Goal: Task Accomplishment & Management: Manage account settings

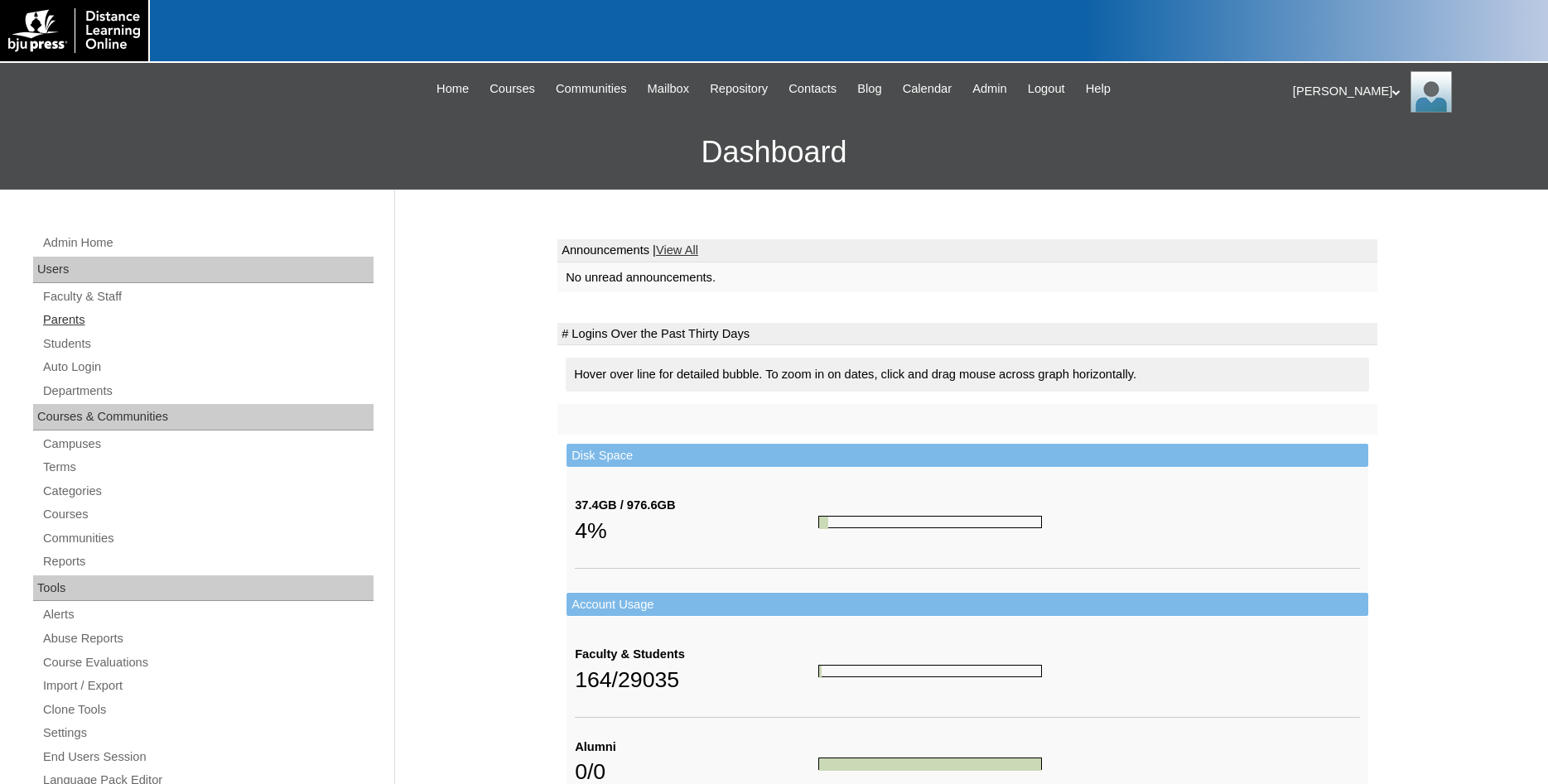
click at [71, 318] on link "Parents" at bounding box center [207, 320] width 333 height 21
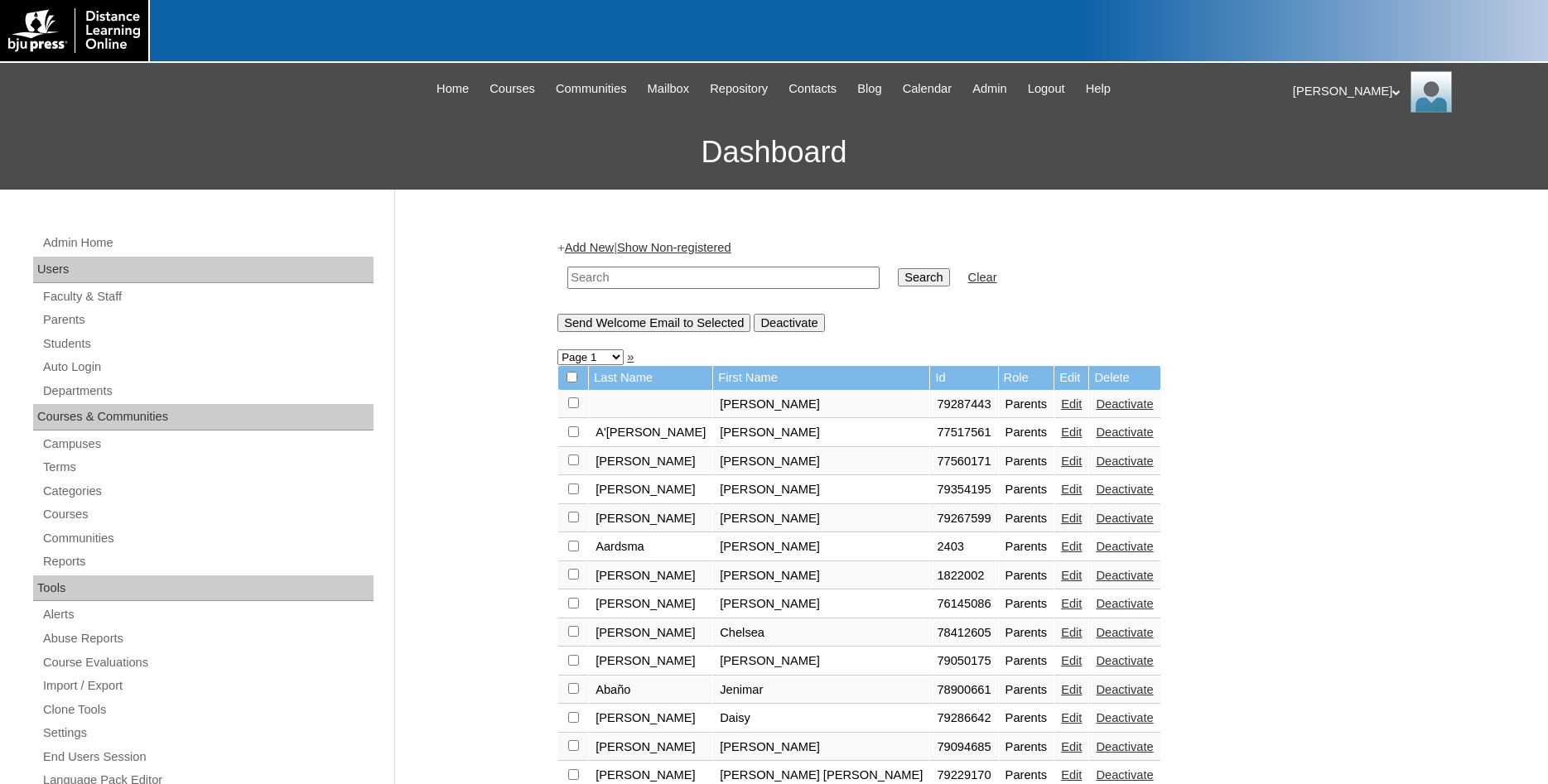
click at [623, 284] on input "text" at bounding box center [723, 277] width 313 height 22
type input "[PERSON_NAME]"
click at [898, 269] on input "Search" at bounding box center [924, 277] width 51 height 18
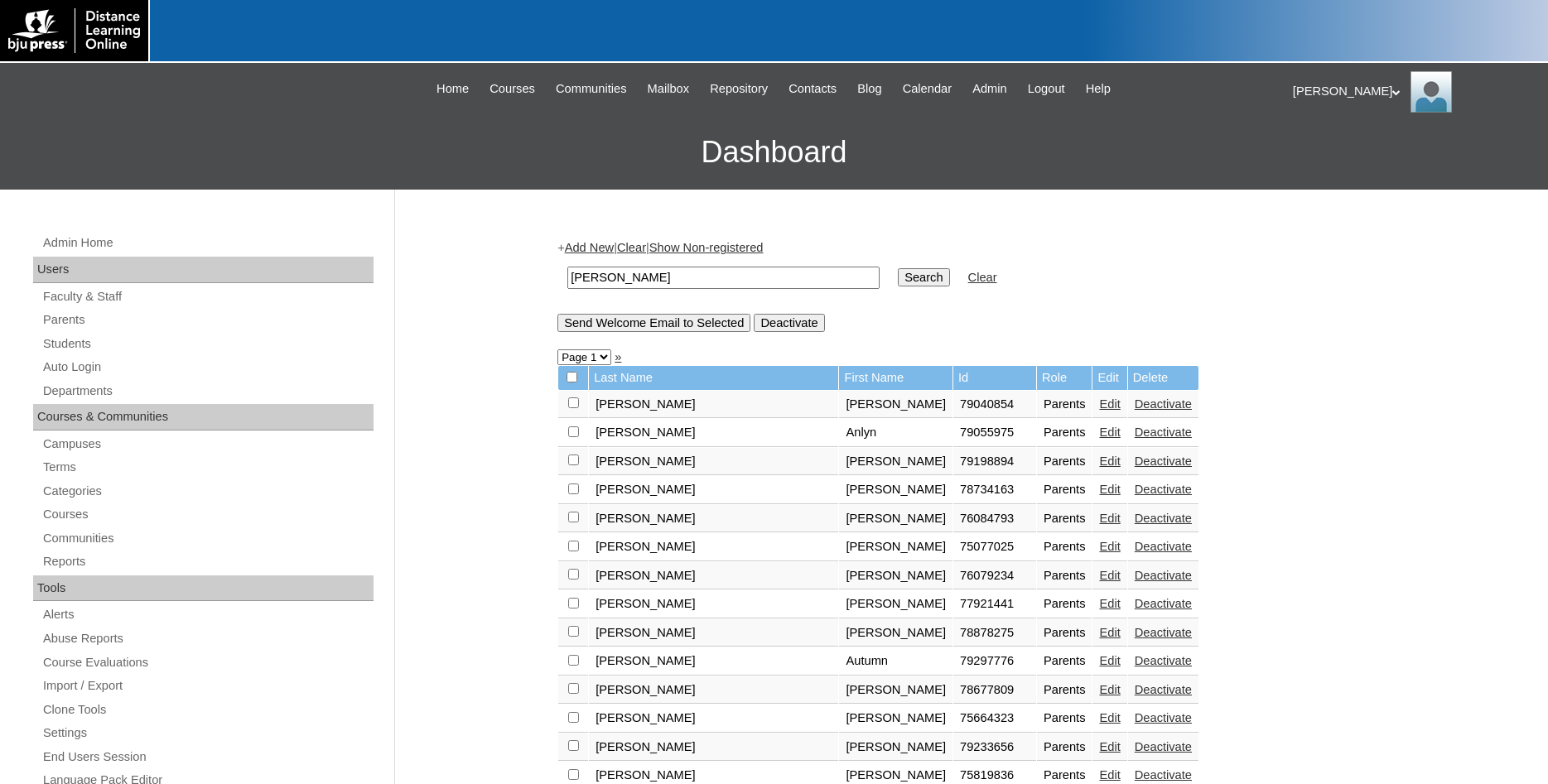
scroll to position [253, 0]
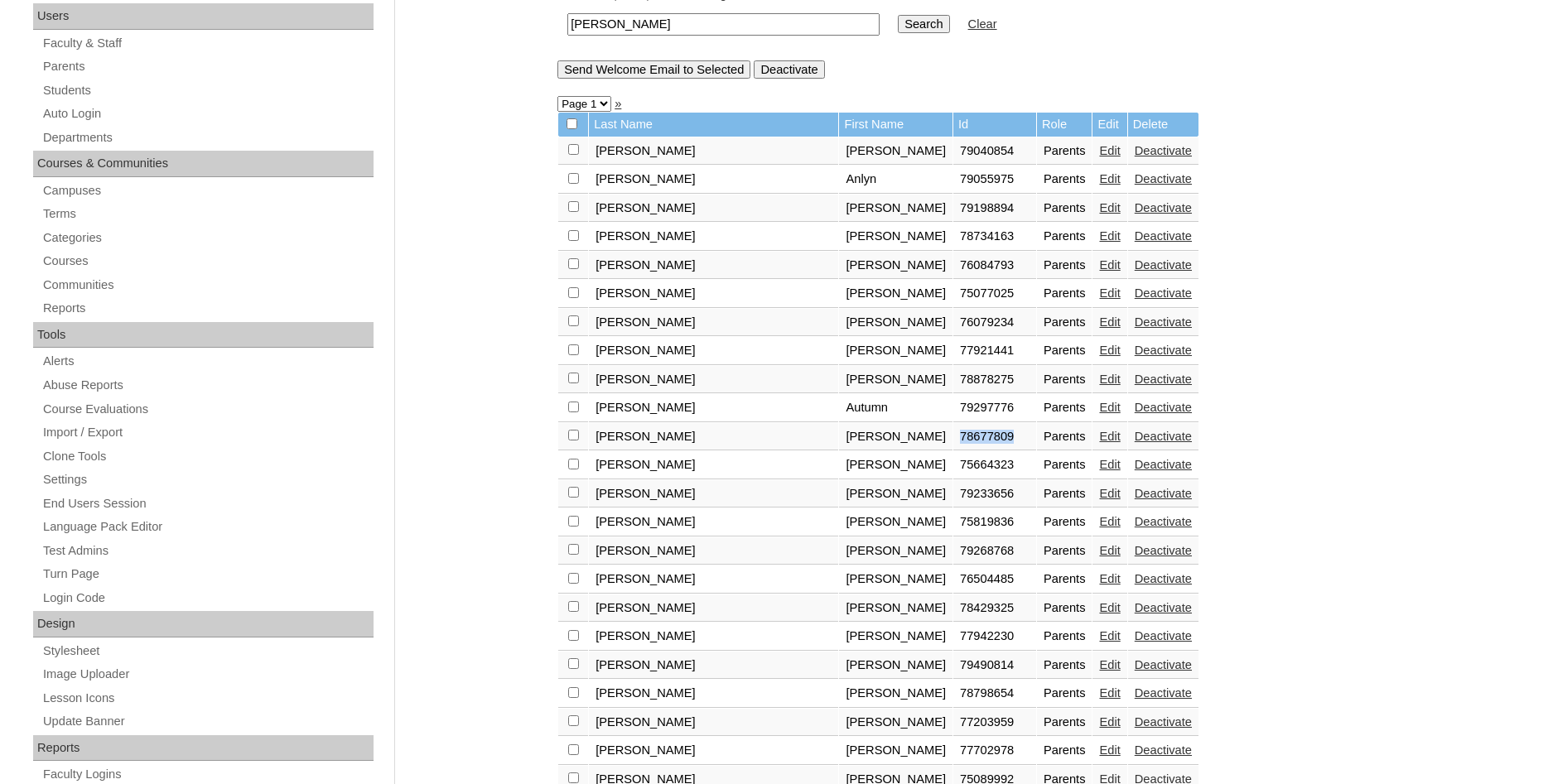
drag, startPoint x: 903, startPoint y: 449, endPoint x: 841, endPoint y: 448, distance: 62.0
click at [953, 448] on td "78677809" at bounding box center [994, 437] width 83 height 29
copy td "78677809"
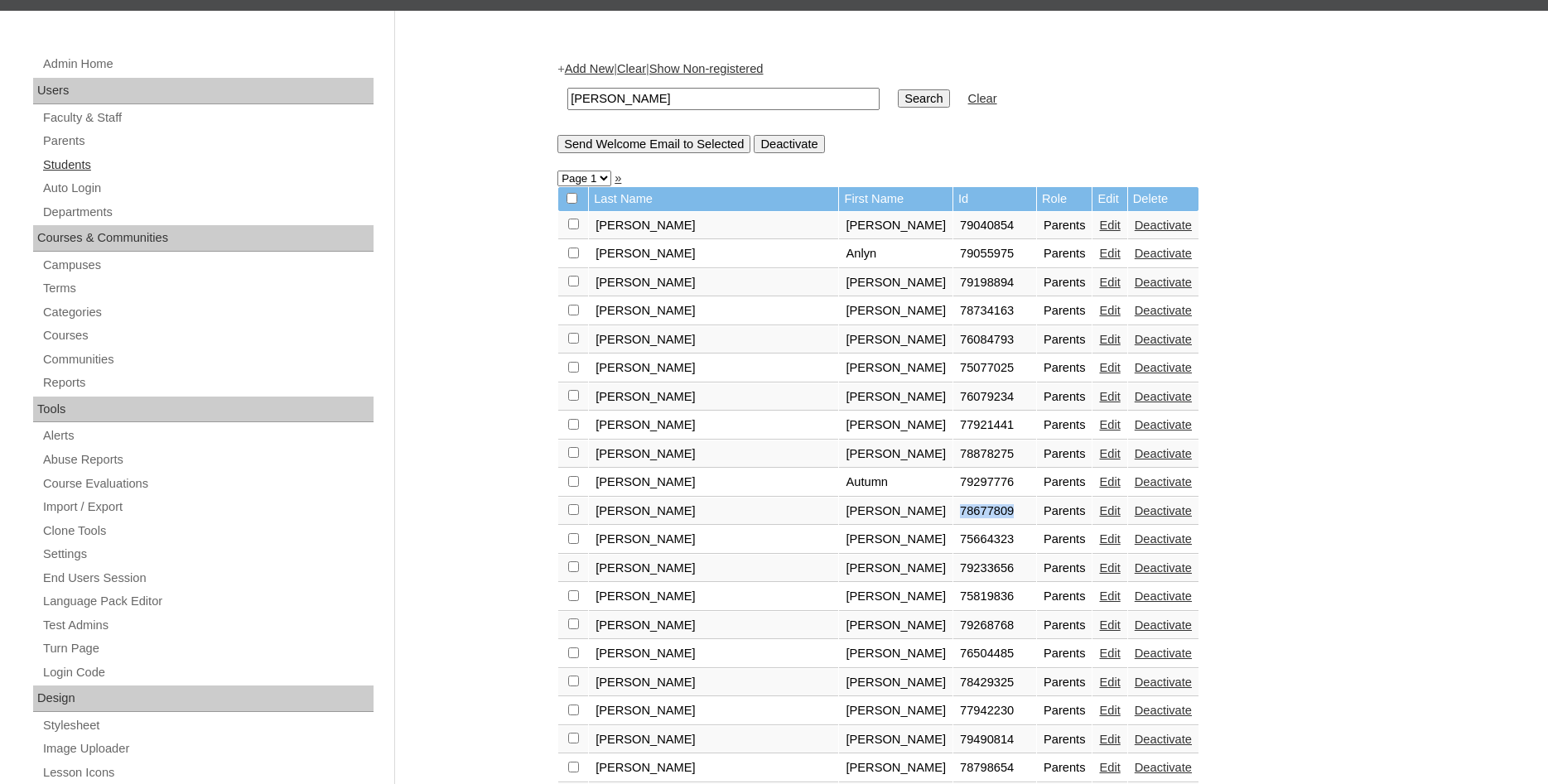
scroll to position [85, 0]
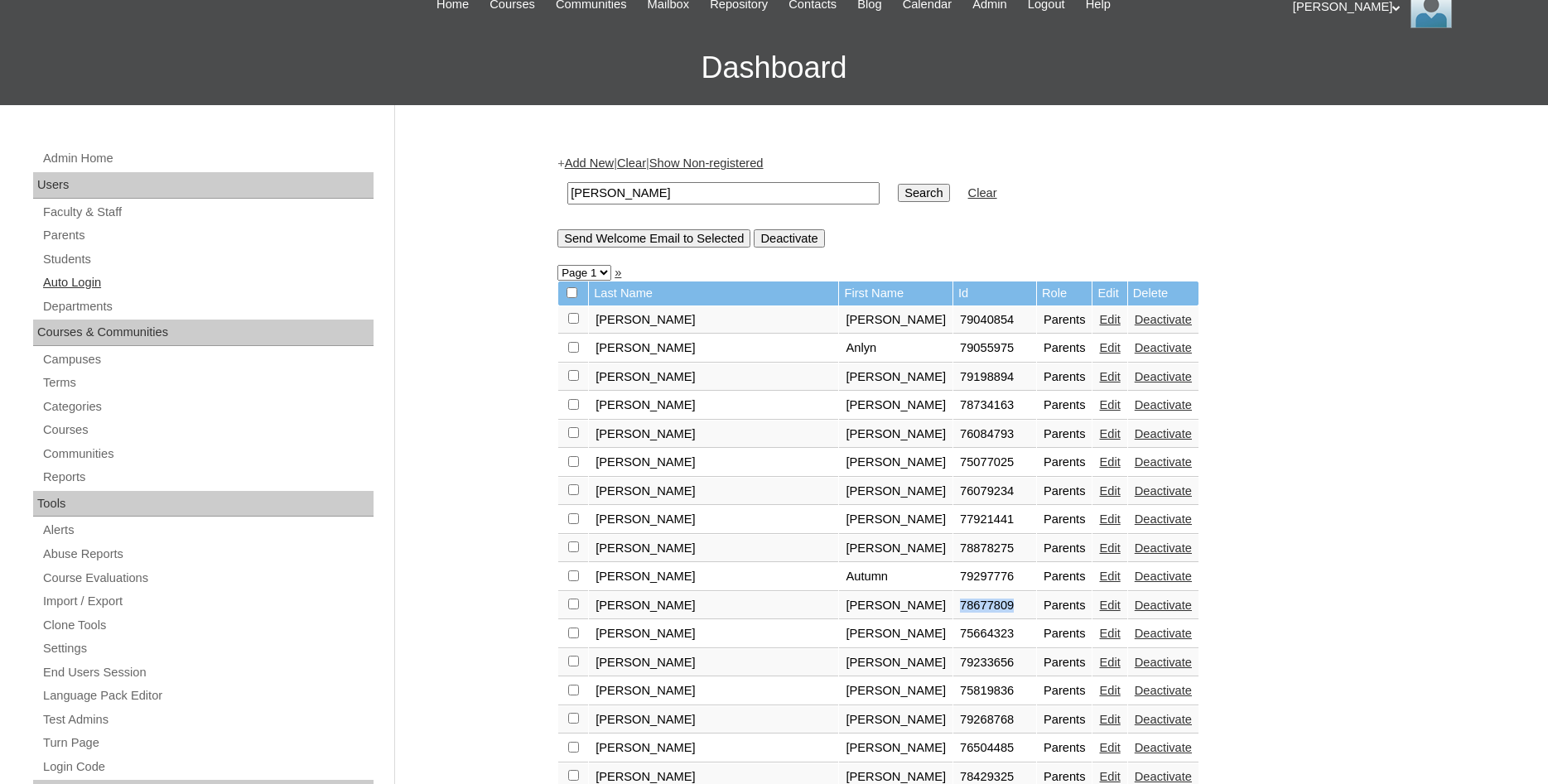
click at [90, 280] on link "Auto Login" at bounding box center [207, 283] width 333 height 21
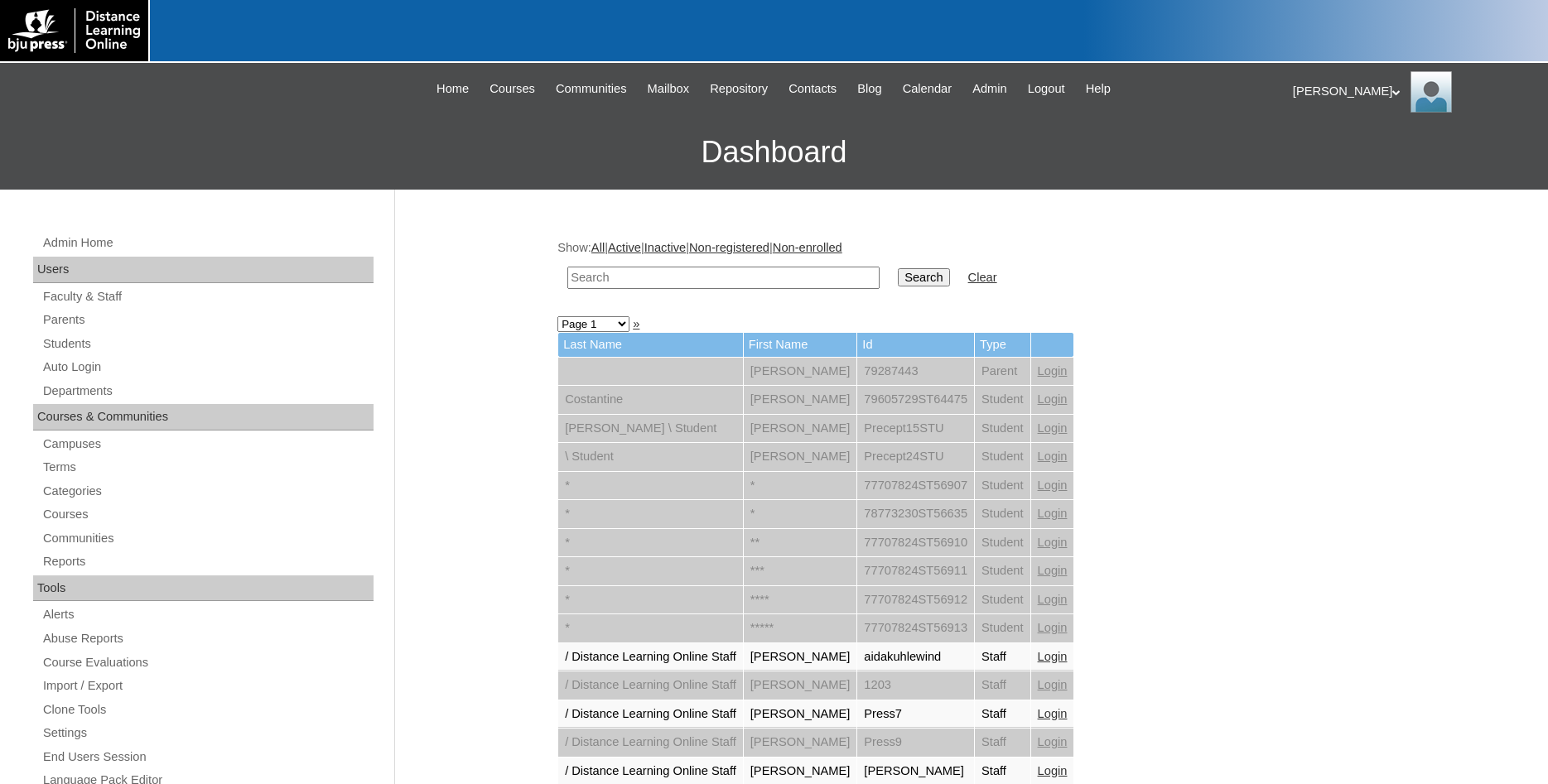
click at [626, 283] on input "text" at bounding box center [723, 277] width 313 height 22
paste input "78677809"
type input "78677809"
click at [898, 274] on input "Search" at bounding box center [924, 277] width 51 height 18
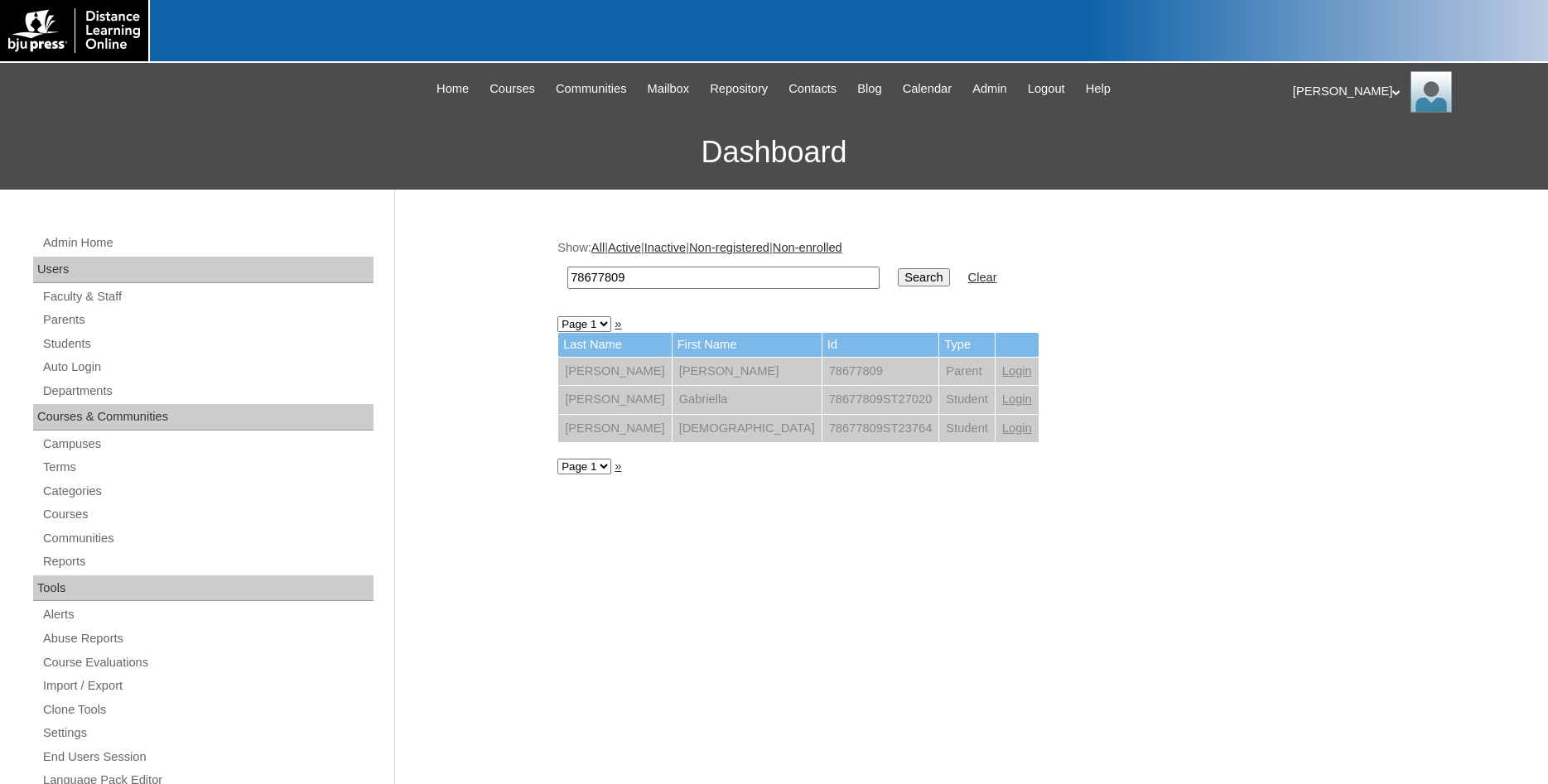
click at [1003, 374] on link "Login" at bounding box center [1017, 371] width 30 height 13
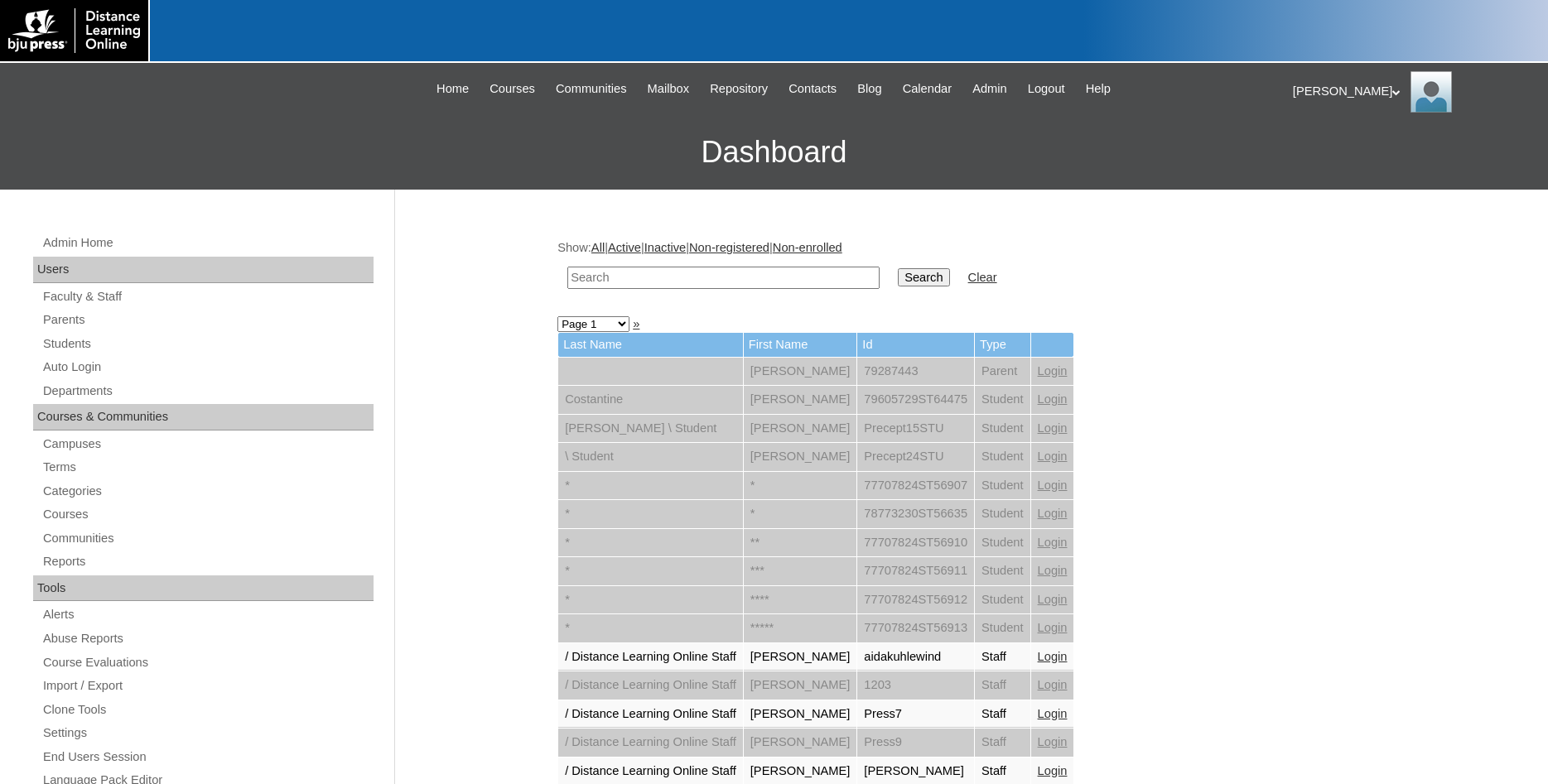
click at [664, 277] on input "text" at bounding box center [723, 277] width 313 height 22
paste input "78677809"
type input "78677809"
click at [898, 281] on input "Search" at bounding box center [924, 277] width 51 height 18
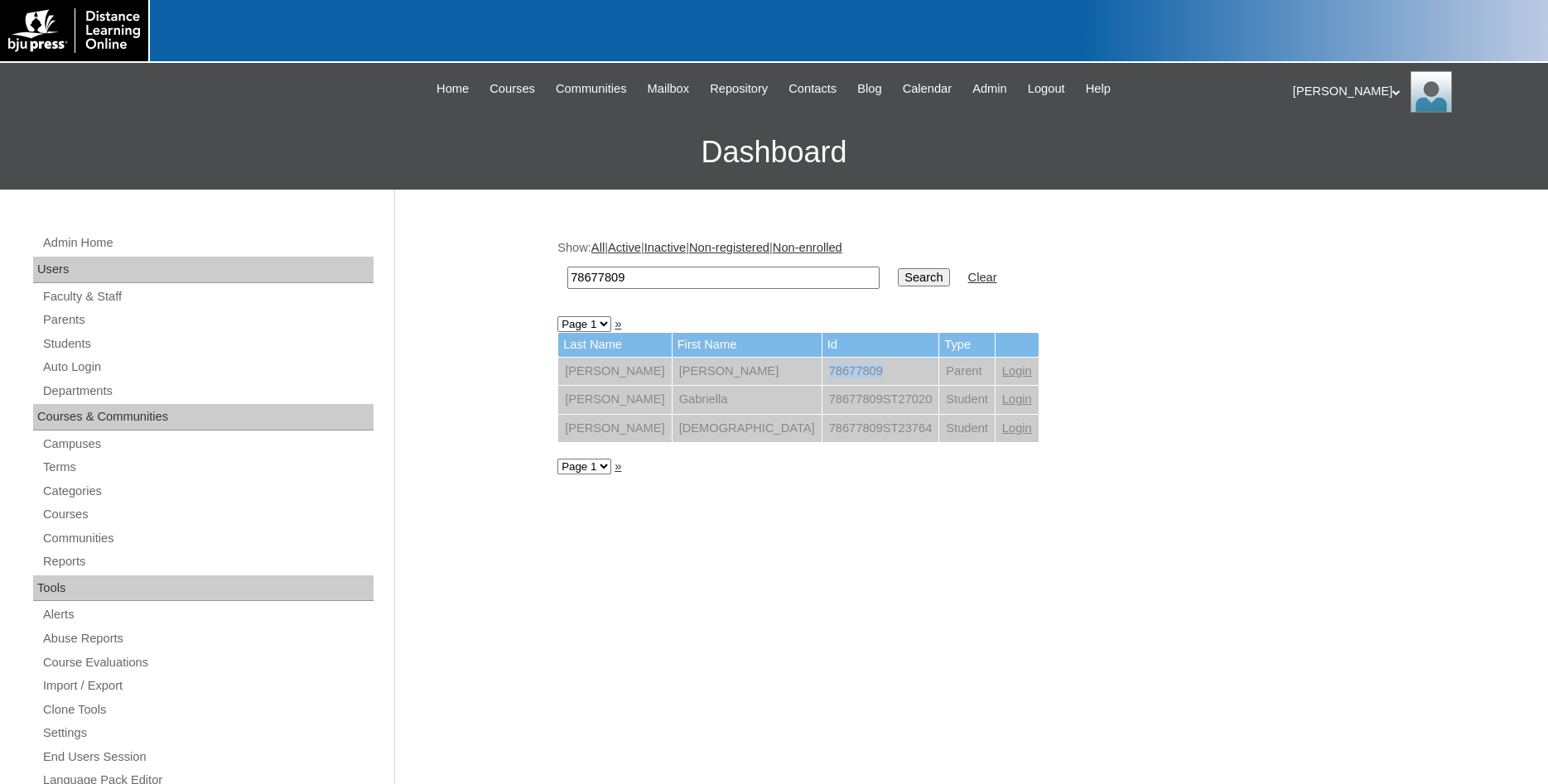
drag, startPoint x: 769, startPoint y: 379, endPoint x: 720, endPoint y: 376, distance: 49.1
click at [823, 376] on td "78677809" at bounding box center [881, 372] width 117 height 29
copy td "78677809"
click at [72, 323] on link "Parents" at bounding box center [207, 320] width 333 height 21
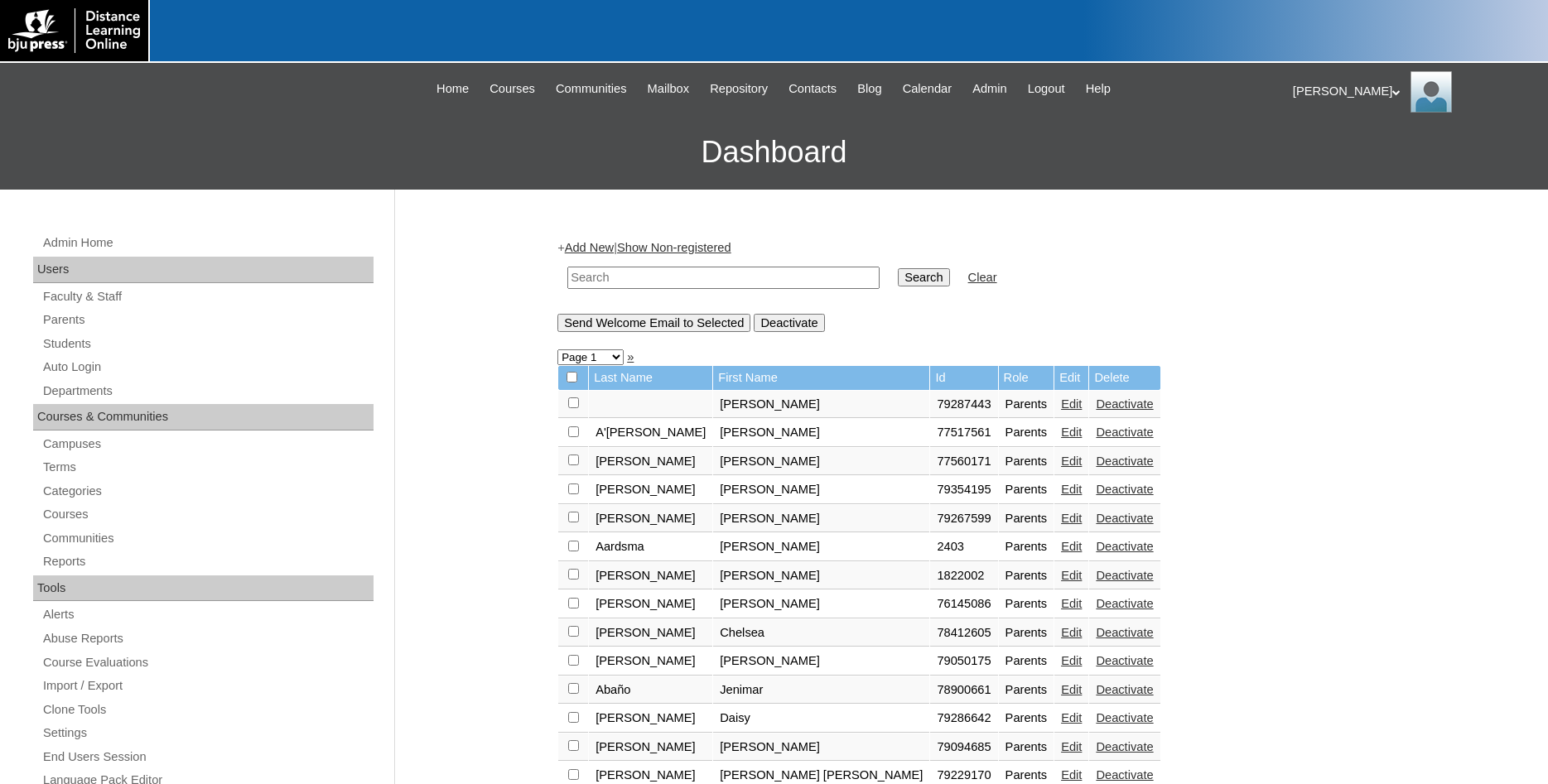
paste input "78677809"
type input "78677809"
click at [898, 284] on input "Search" at bounding box center [924, 277] width 51 height 18
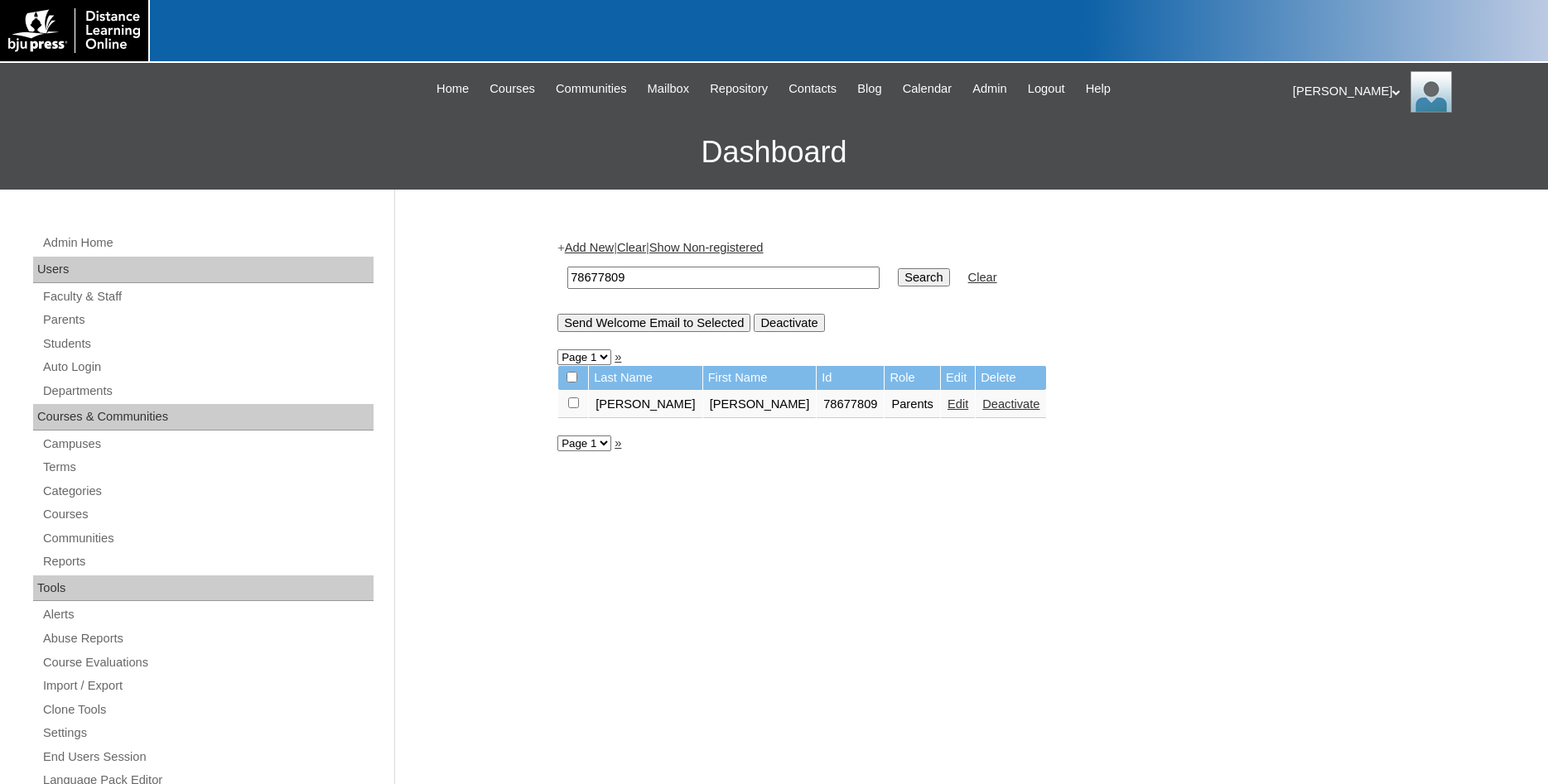
click at [947, 411] on link "Edit" at bounding box center [958, 404] width 21 height 13
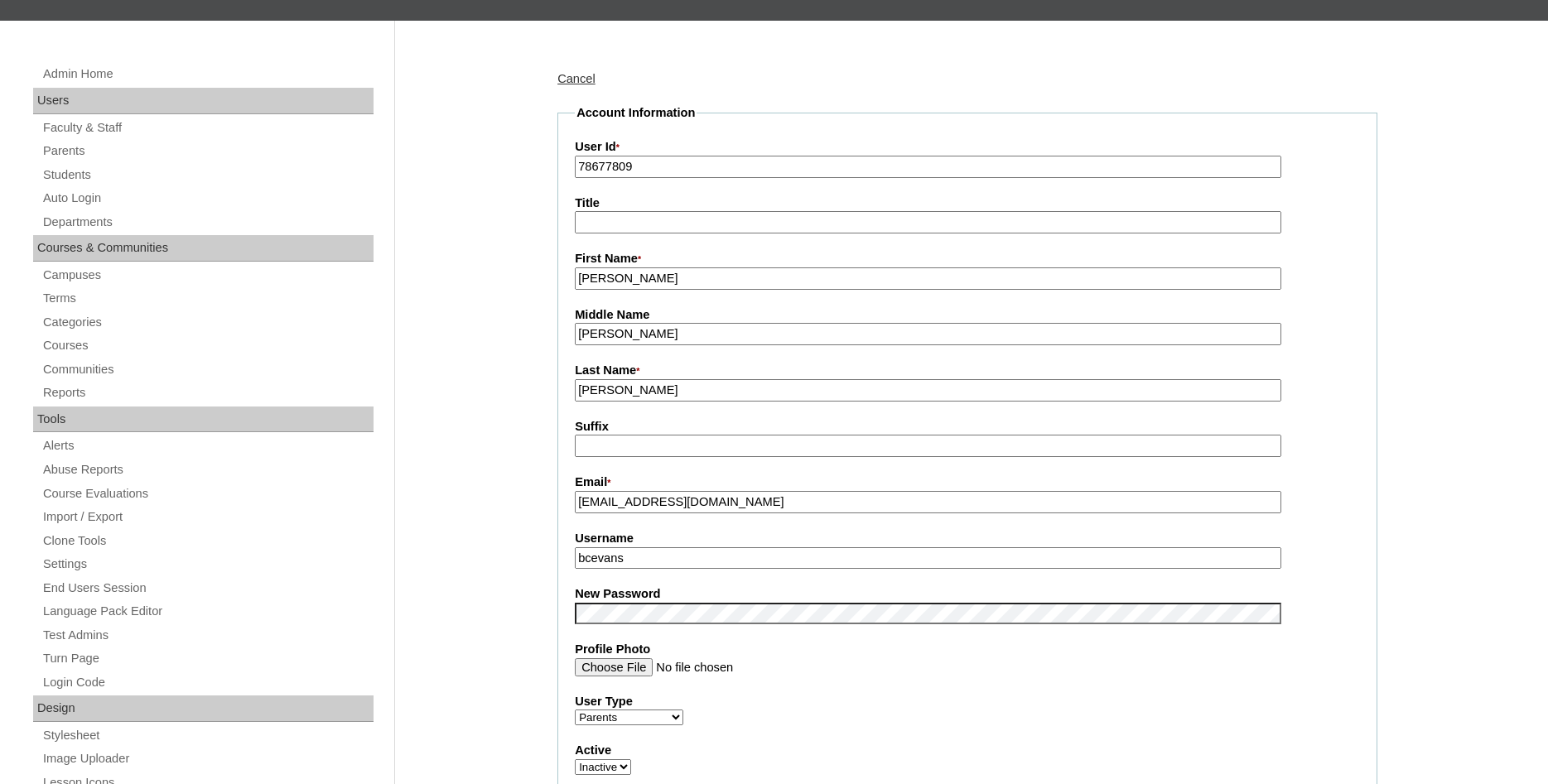
scroll to position [338, 0]
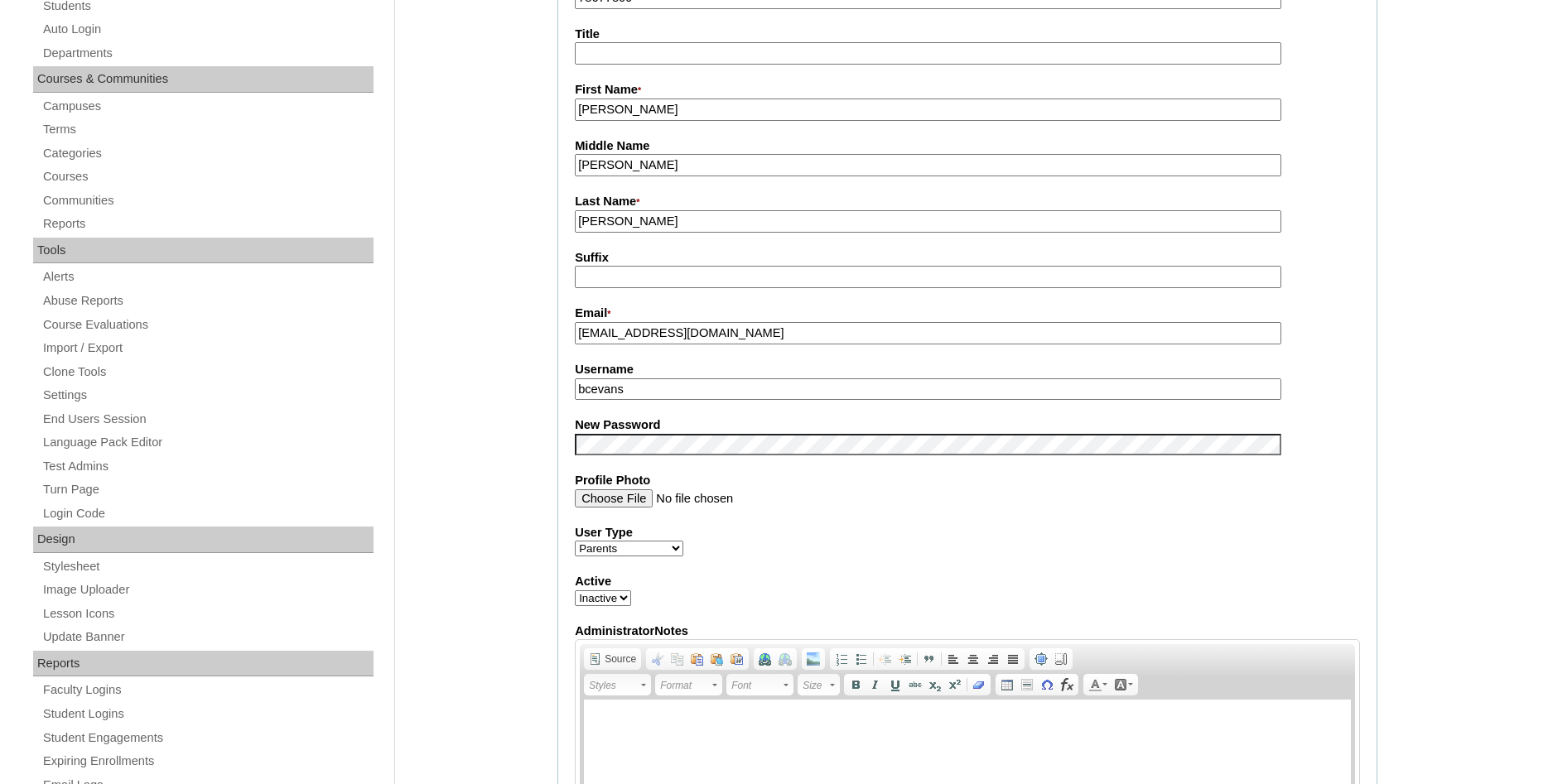
drag, startPoint x: 642, startPoint y: 394, endPoint x: 548, endPoint y: 391, distance: 94.0
click at [575, 391] on input "bcevans" at bounding box center [927, 389] width 706 height 22
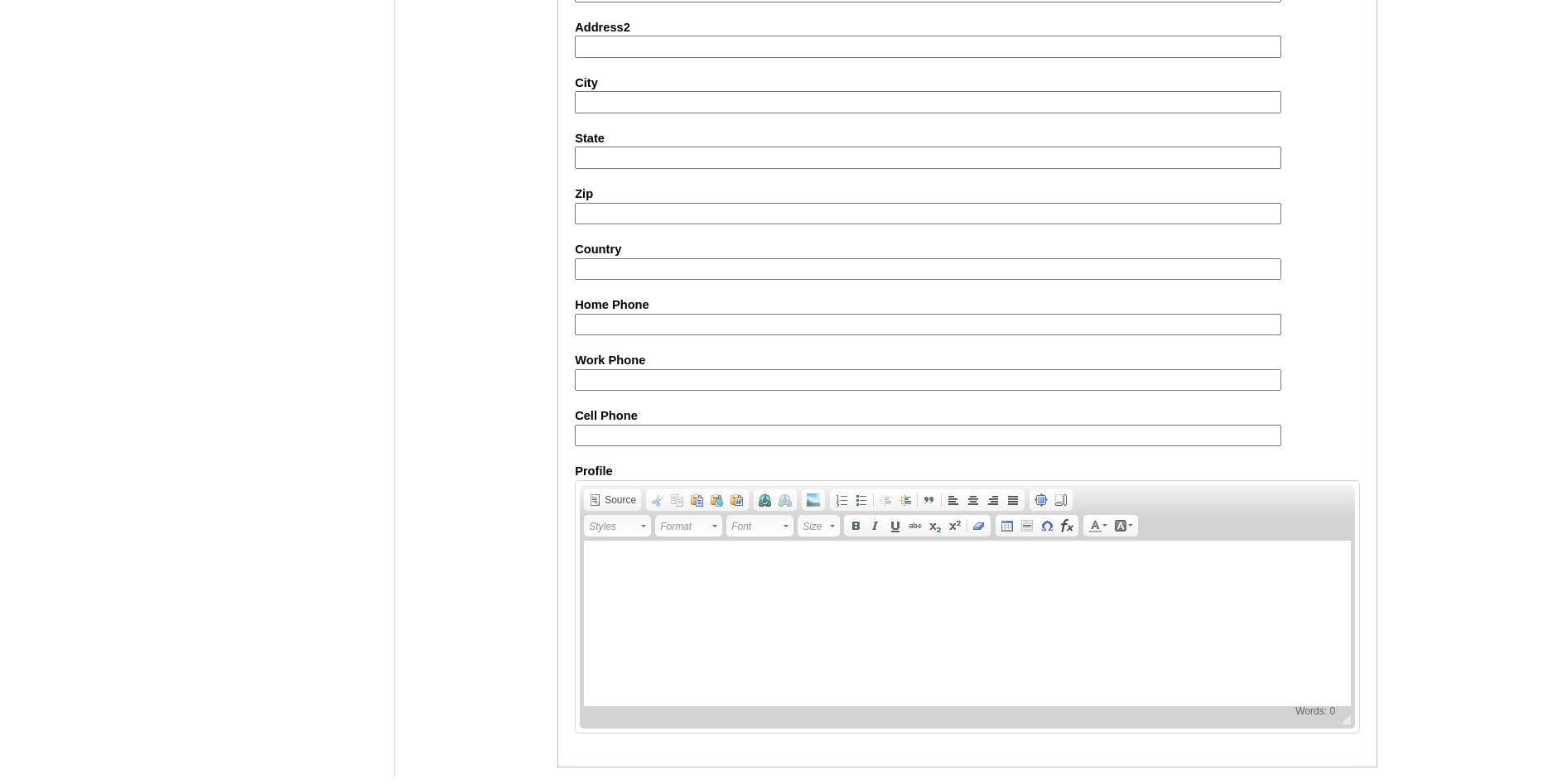
scroll to position [1400, 0]
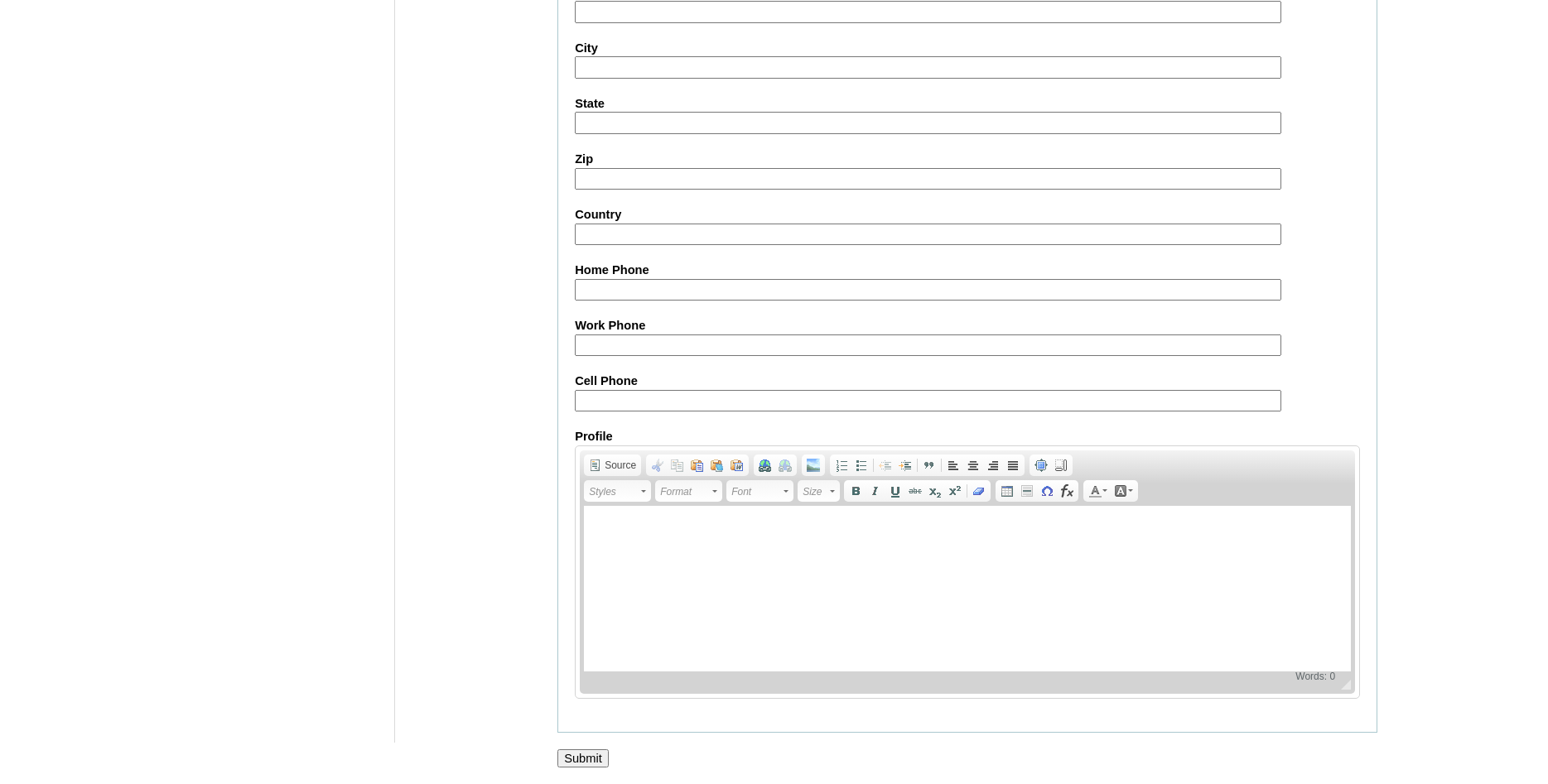
click at [594, 756] on input "Submit" at bounding box center [583, 758] width 51 height 18
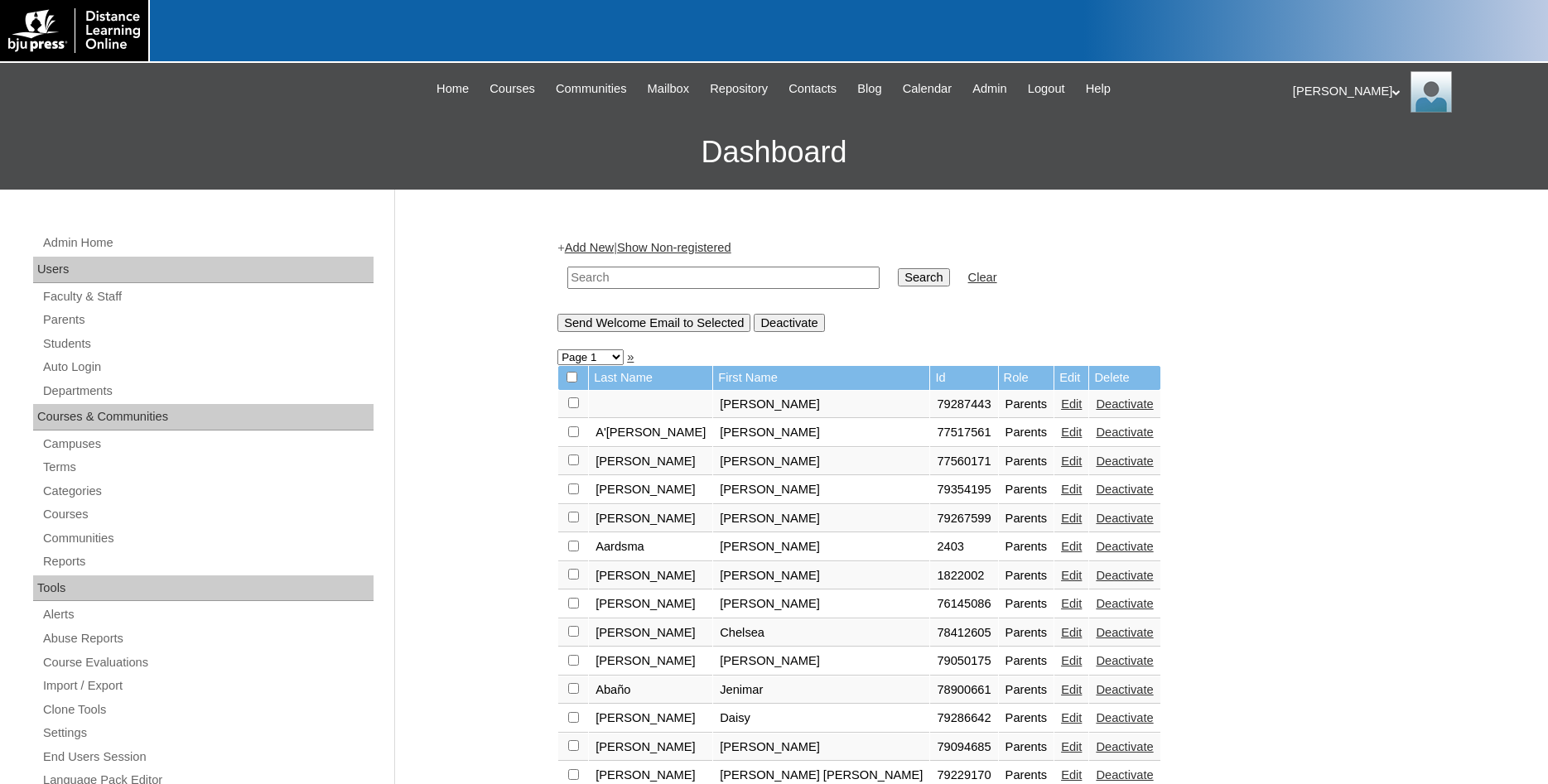
click at [1316, 93] on div "Karen My Profile My Settings Logout" at bounding box center [1413, 91] width 238 height 41
click at [1336, 159] on span "Logout" at bounding box center [1323, 154] width 33 height 12
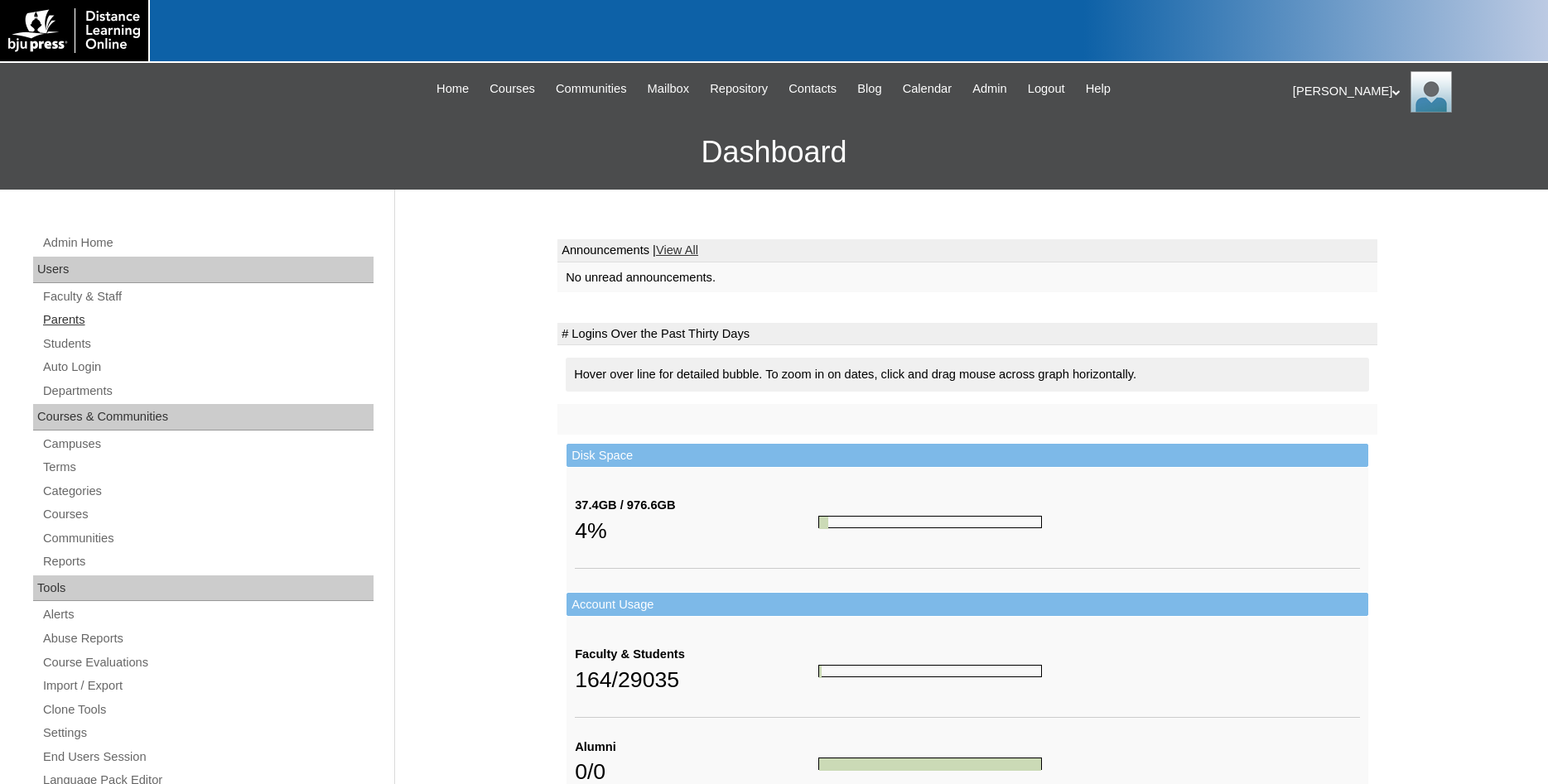
click at [75, 320] on link "Parents" at bounding box center [207, 320] width 333 height 21
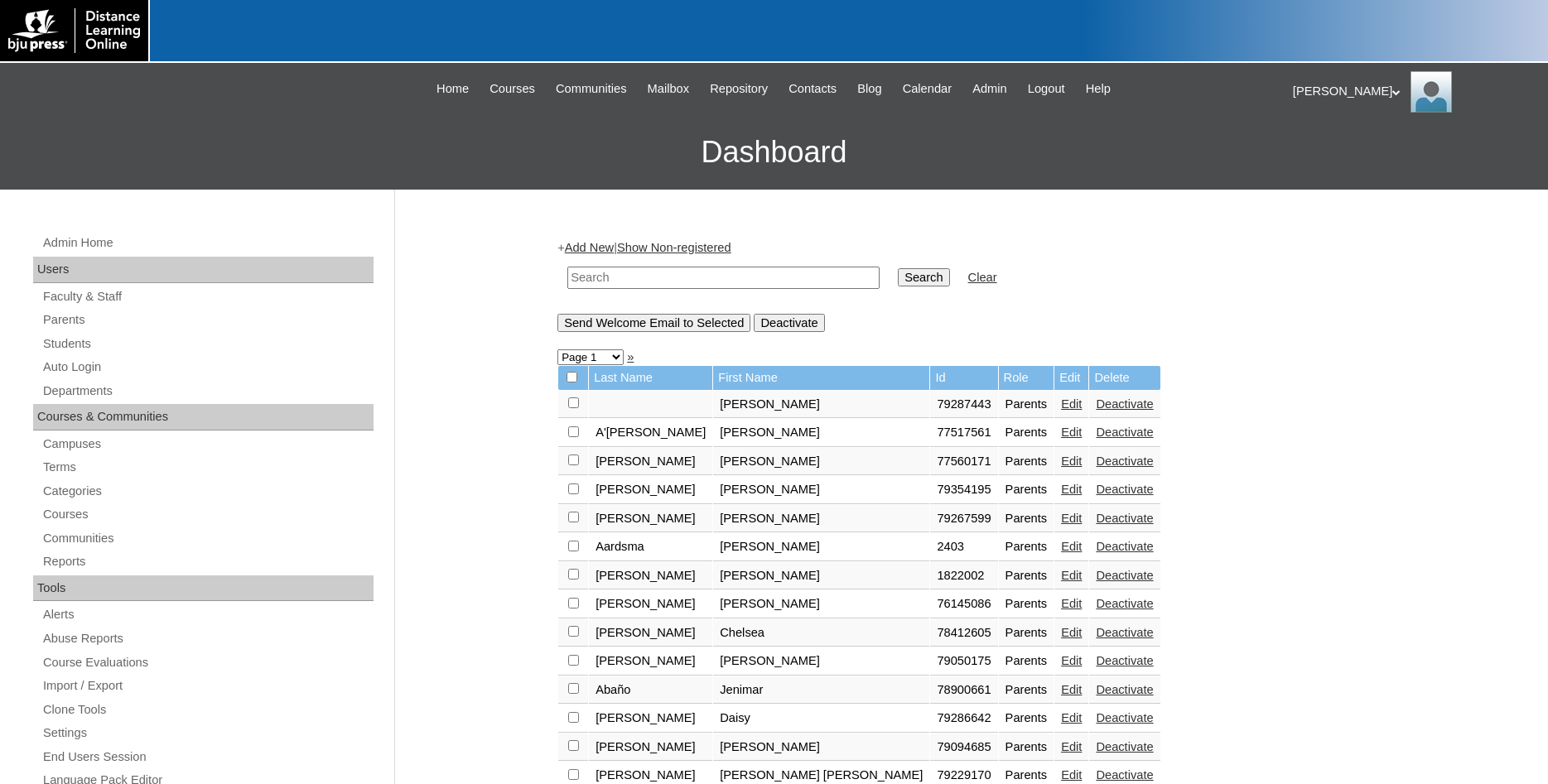
click at [642, 283] on input "text" at bounding box center [723, 277] width 313 height 22
paste input "bcevans"
type input "bcevans"
click at [918, 260] on td "Search" at bounding box center [923, 277] width 68 height 39
click at [899, 281] on input "Search" at bounding box center [924, 277] width 51 height 18
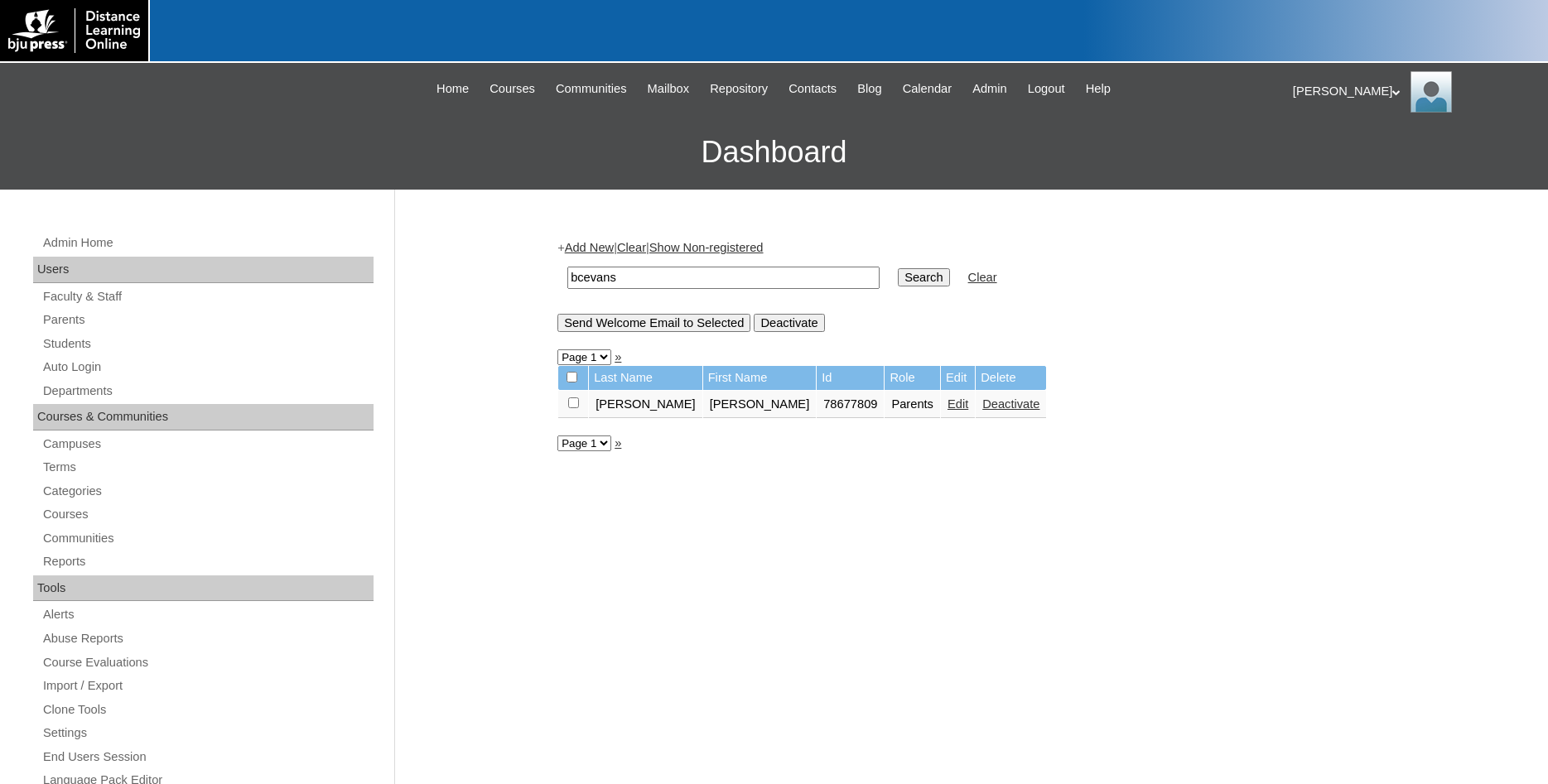
click at [947, 408] on link "Edit" at bounding box center [958, 404] width 21 height 13
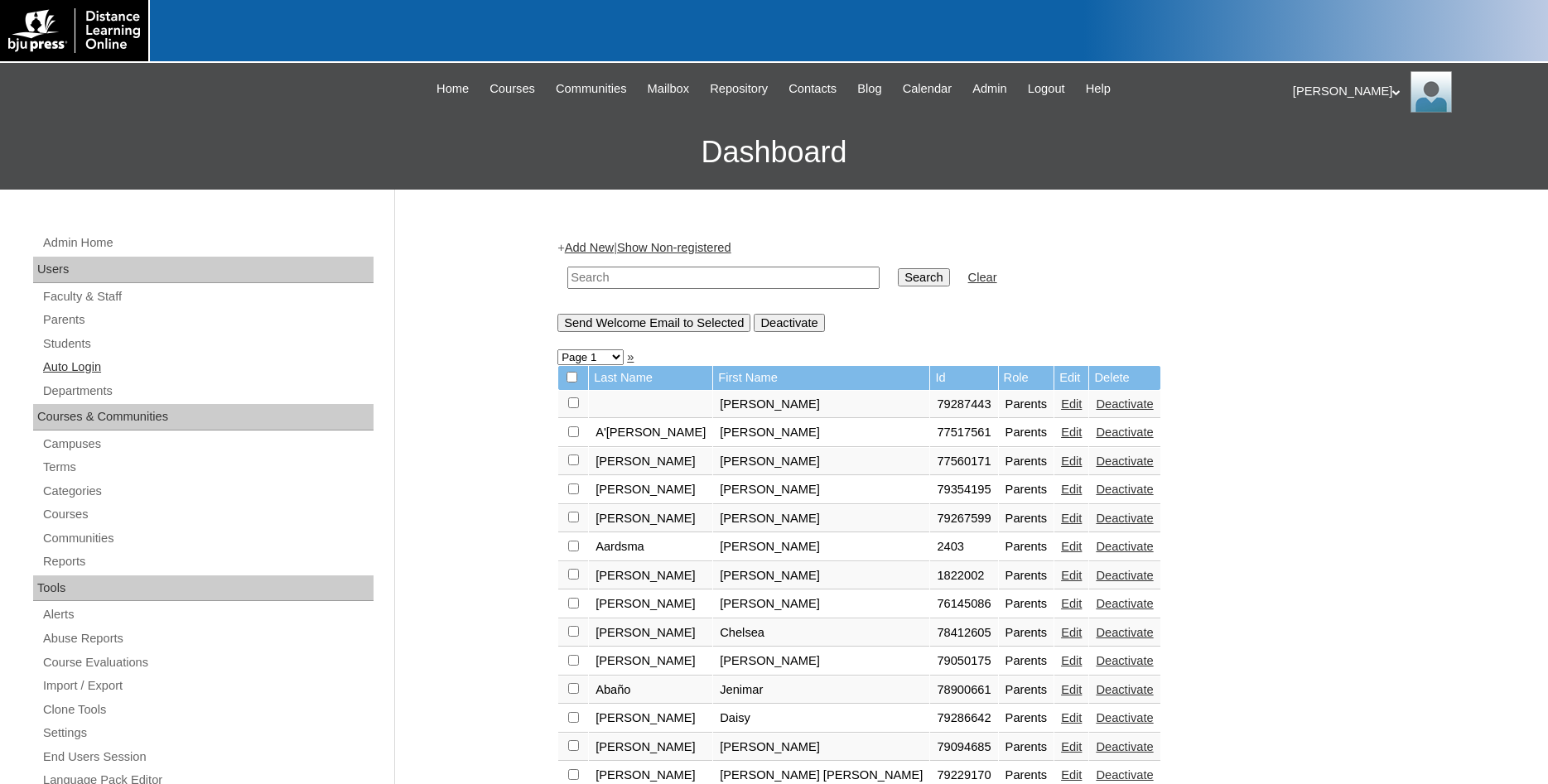
click at [83, 371] on link "Auto Login" at bounding box center [207, 368] width 333 height 21
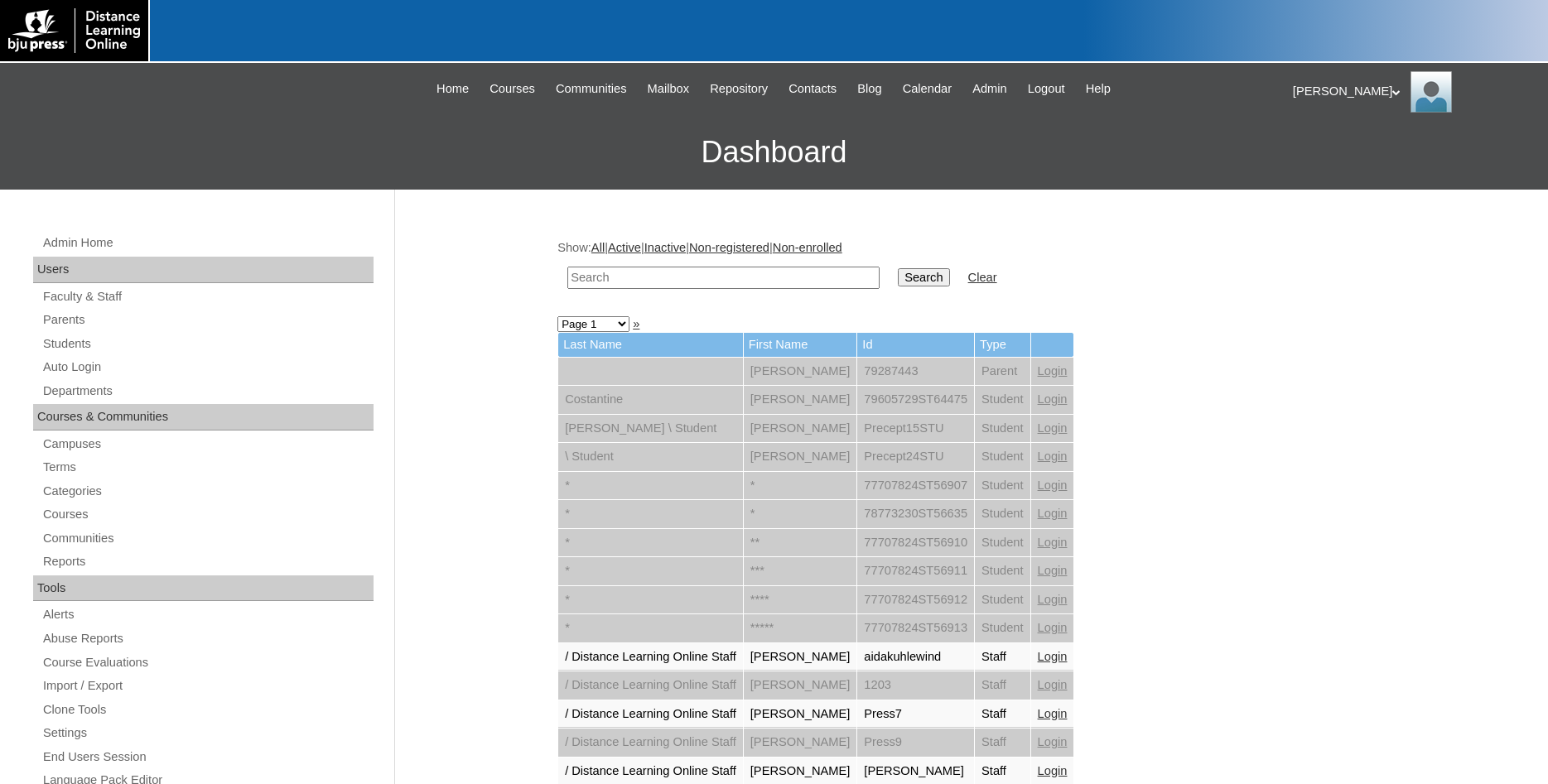
paste input "bcevans"
type input "bcevans"
click at [903, 278] on input "Search" at bounding box center [924, 277] width 51 height 18
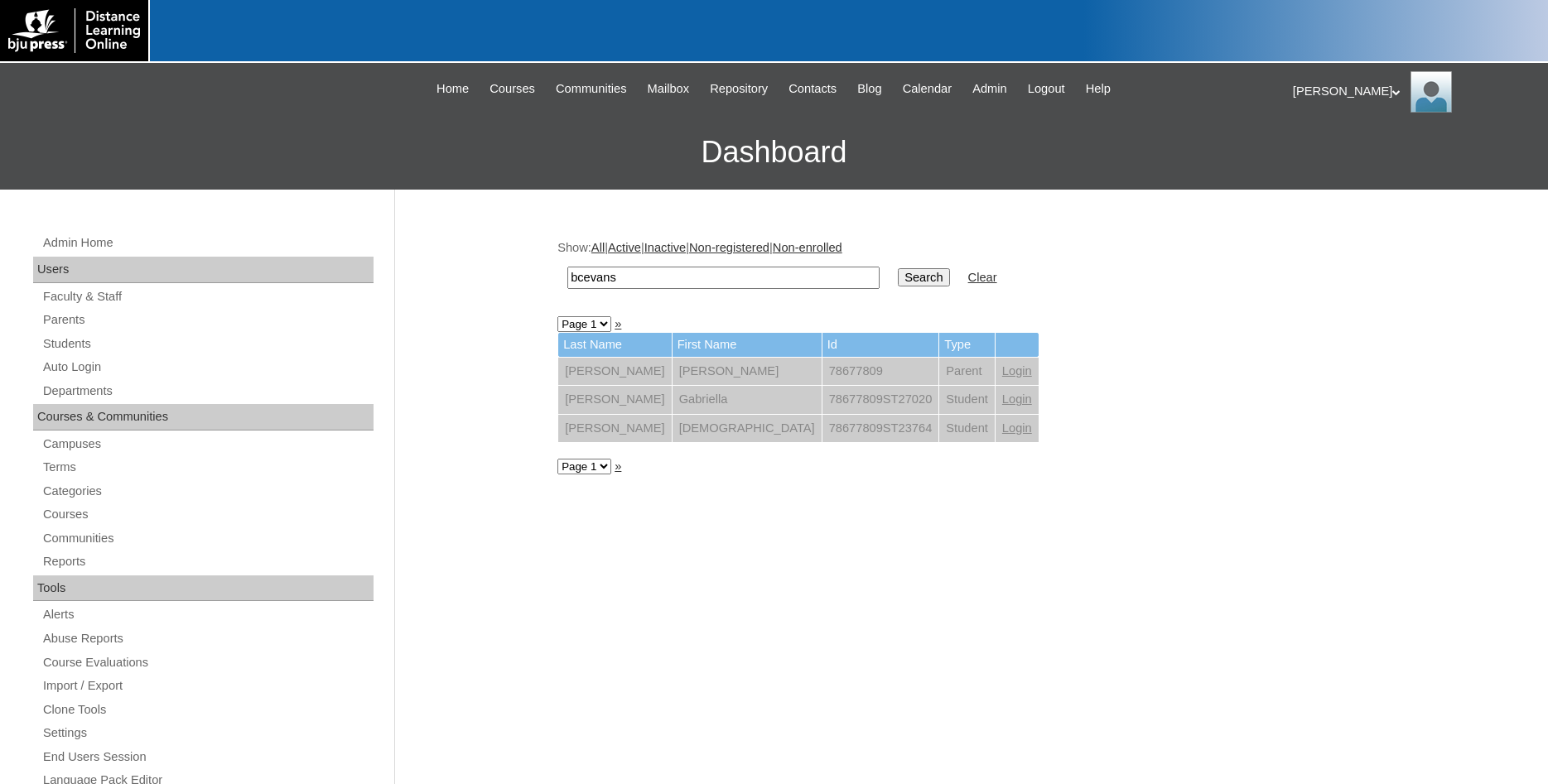
click at [1003, 372] on link "Login" at bounding box center [1017, 371] width 30 height 13
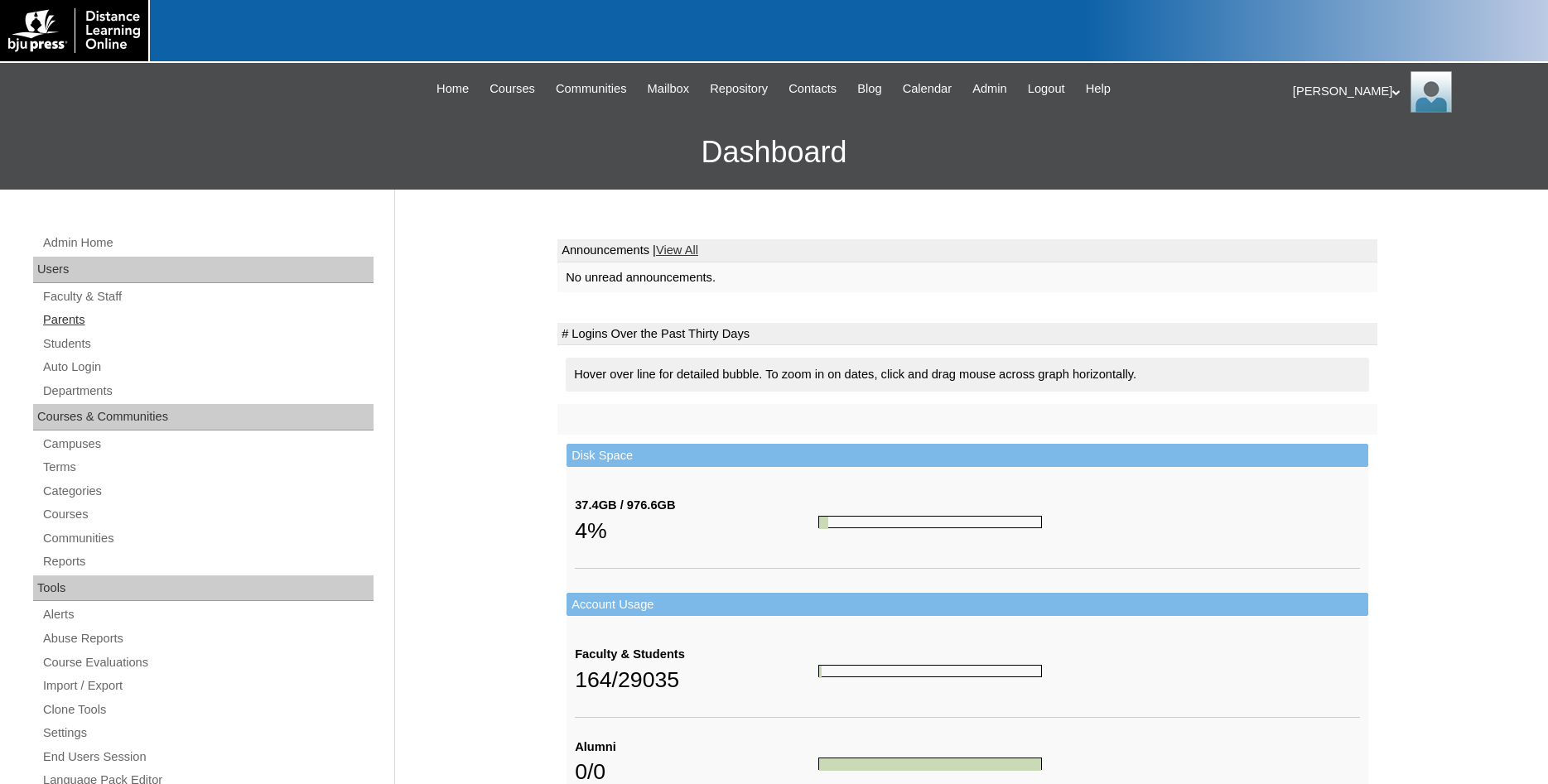
click at [74, 321] on link "Parents" at bounding box center [207, 320] width 333 height 21
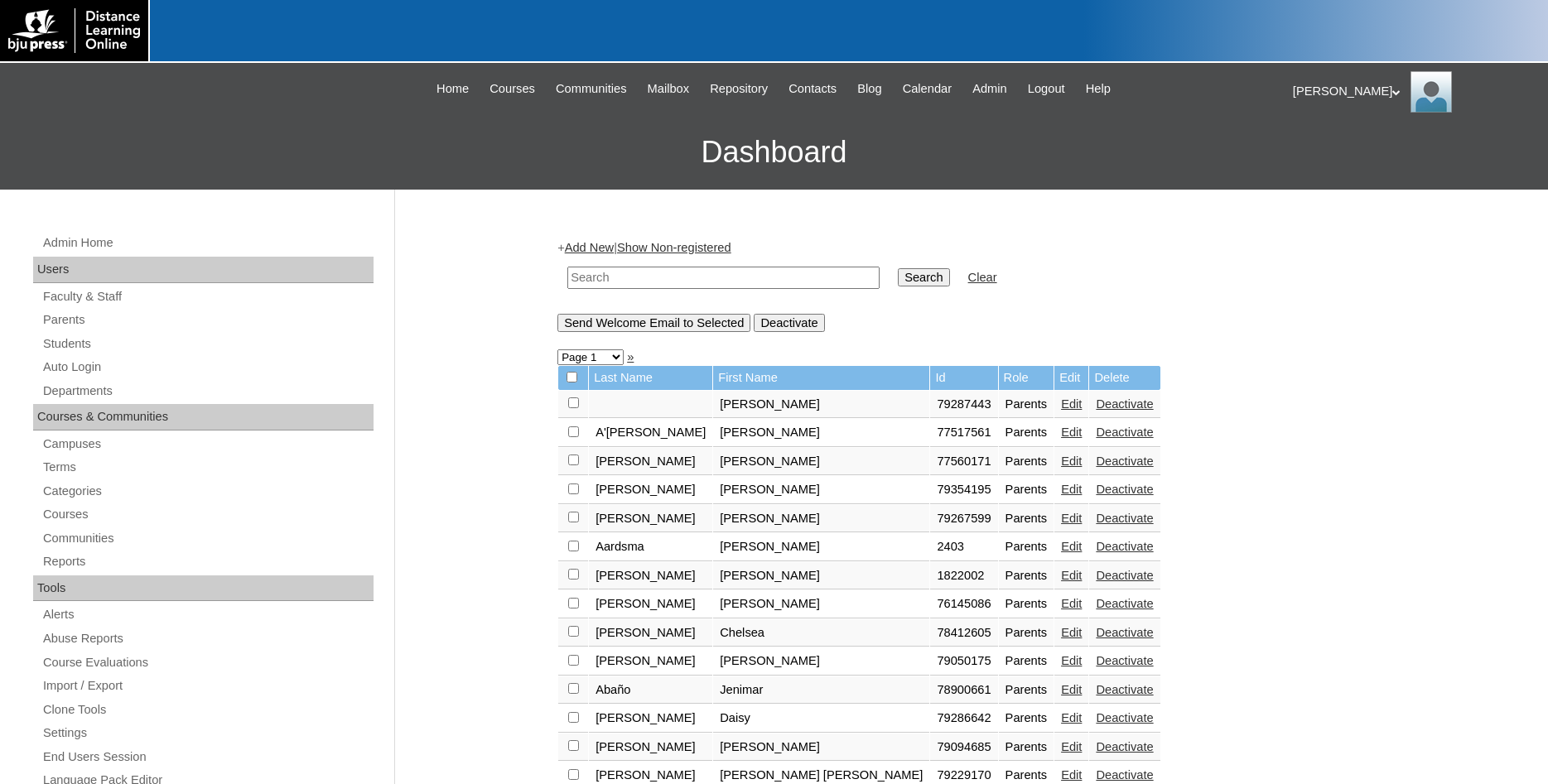
paste input "bcevans"
type input "bcevans"
click at [898, 277] on input "Search" at bounding box center [924, 277] width 51 height 18
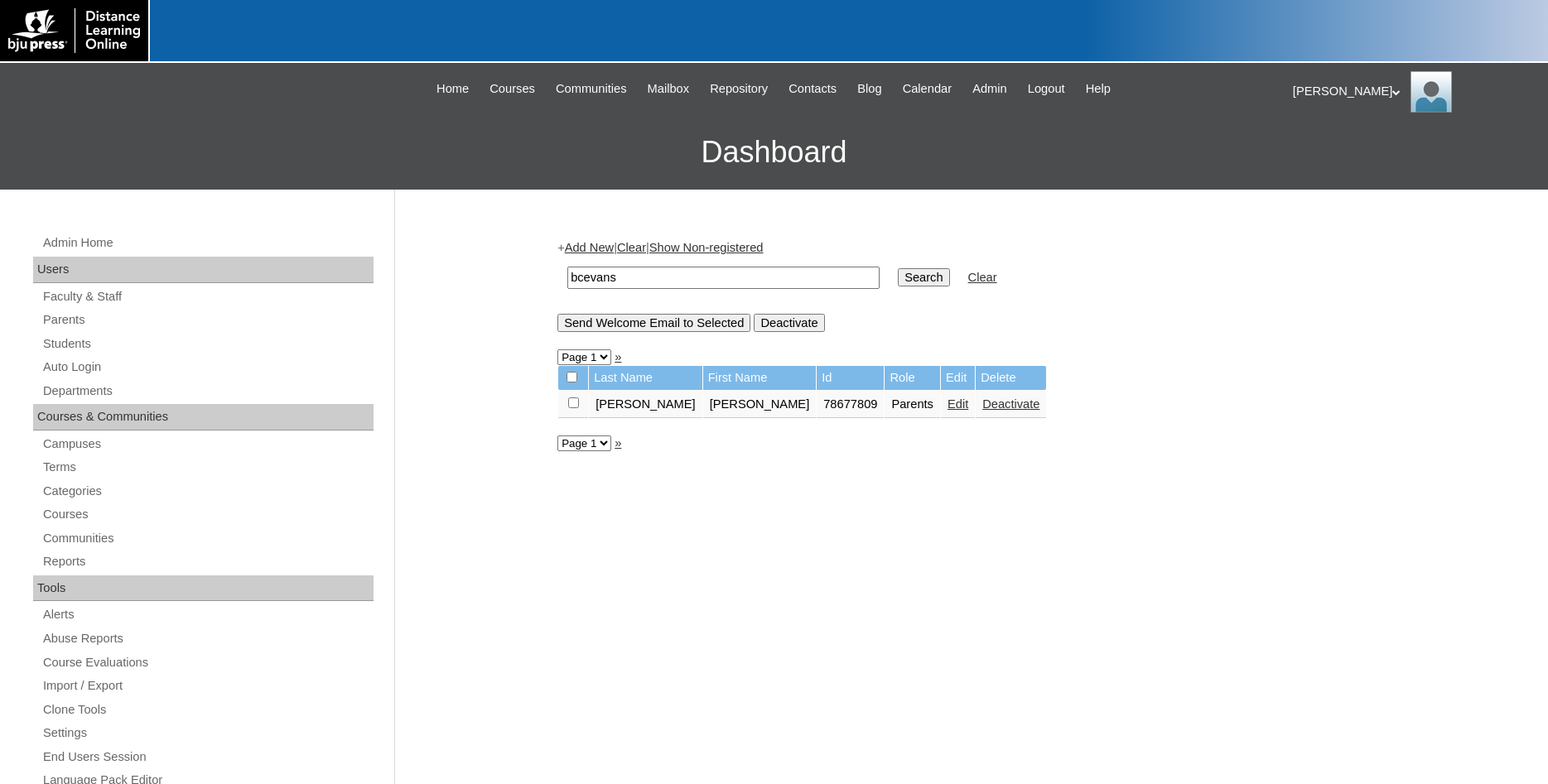
click at [947, 409] on link "Edit" at bounding box center [958, 404] width 21 height 13
click at [1314, 90] on div "[PERSON_NAME] My Profile My Settings Logout" at bounding box center [1413, 91] width 238 height 41
click at [1314, 154] on span "Logout" at bounding box center [1323, 154] width 33 height 12
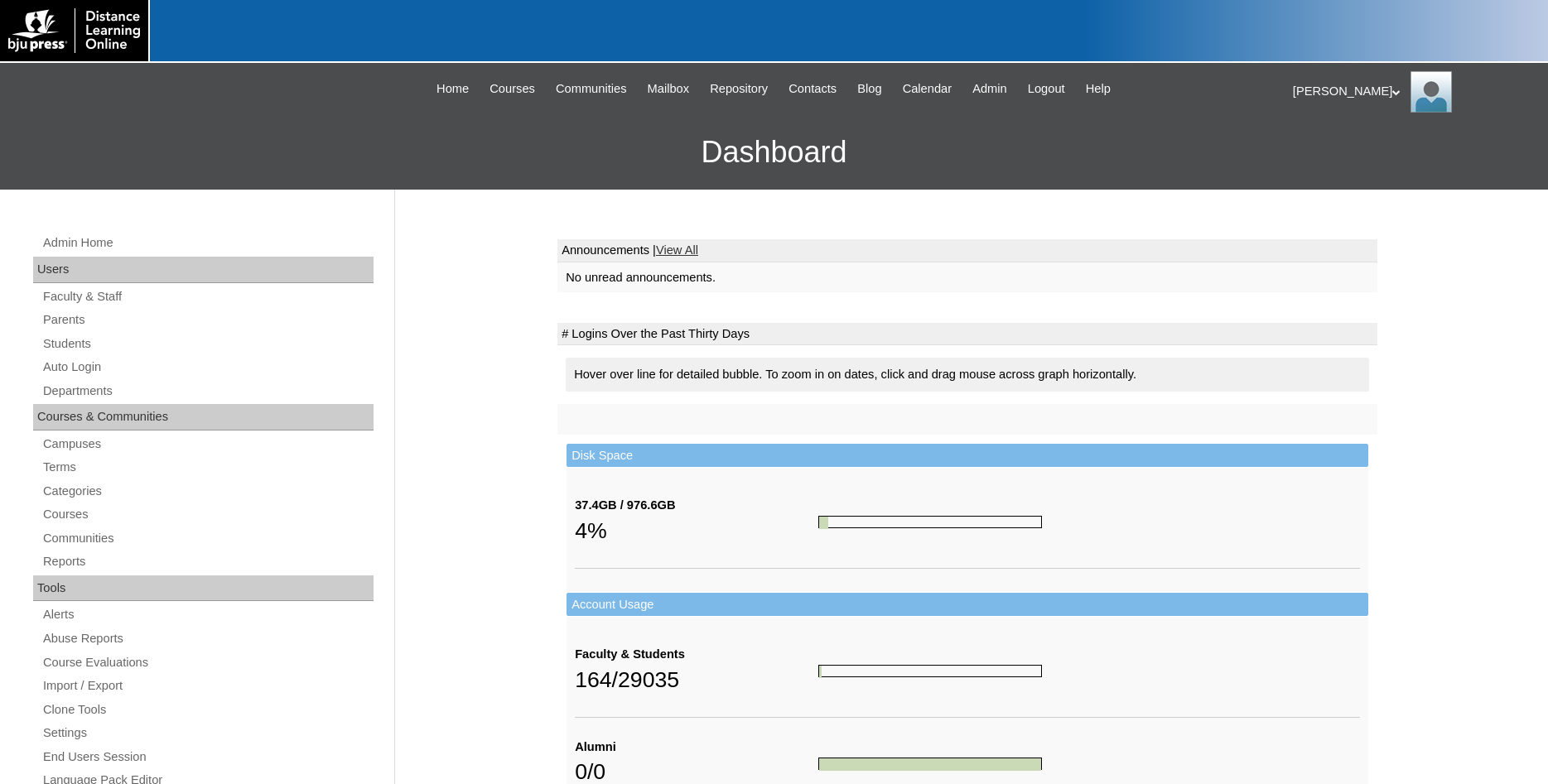
click at [1007, 91] on span "Admin" at bounding box center [989, 89] width 35 height 19
drag, startPoint x: 78, startPoint y: 321, endPoint x: 86, endPoint y: 322, distance: 8.1
click at [79, 321] on link "Parents" at bounding box center [207, 320] width 333 height 21
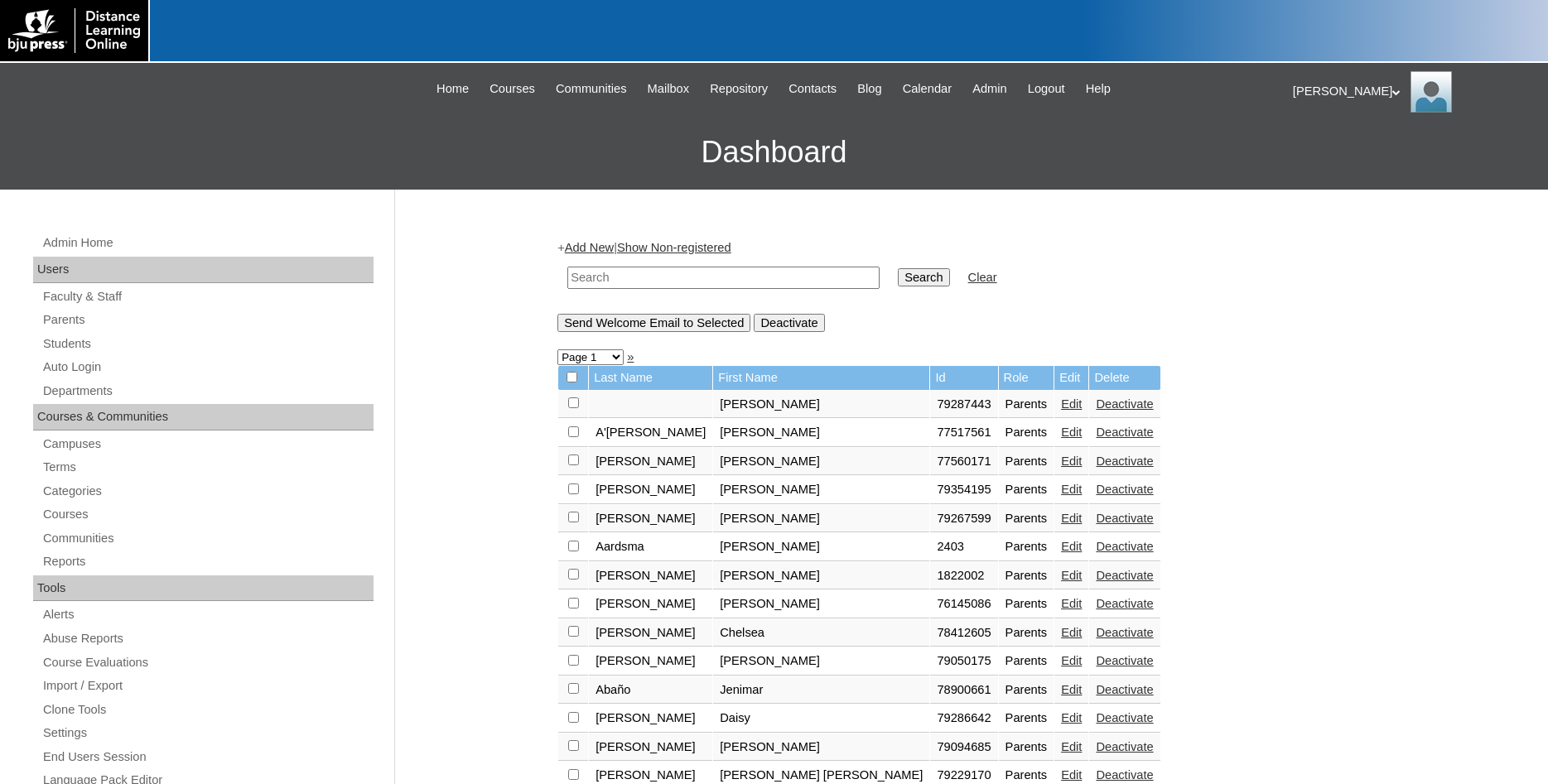
paste input "bcevans"
type input "bcevans"
click at [898, 276] on input "Search" at bounding box center [924, 277] width 51 height 18
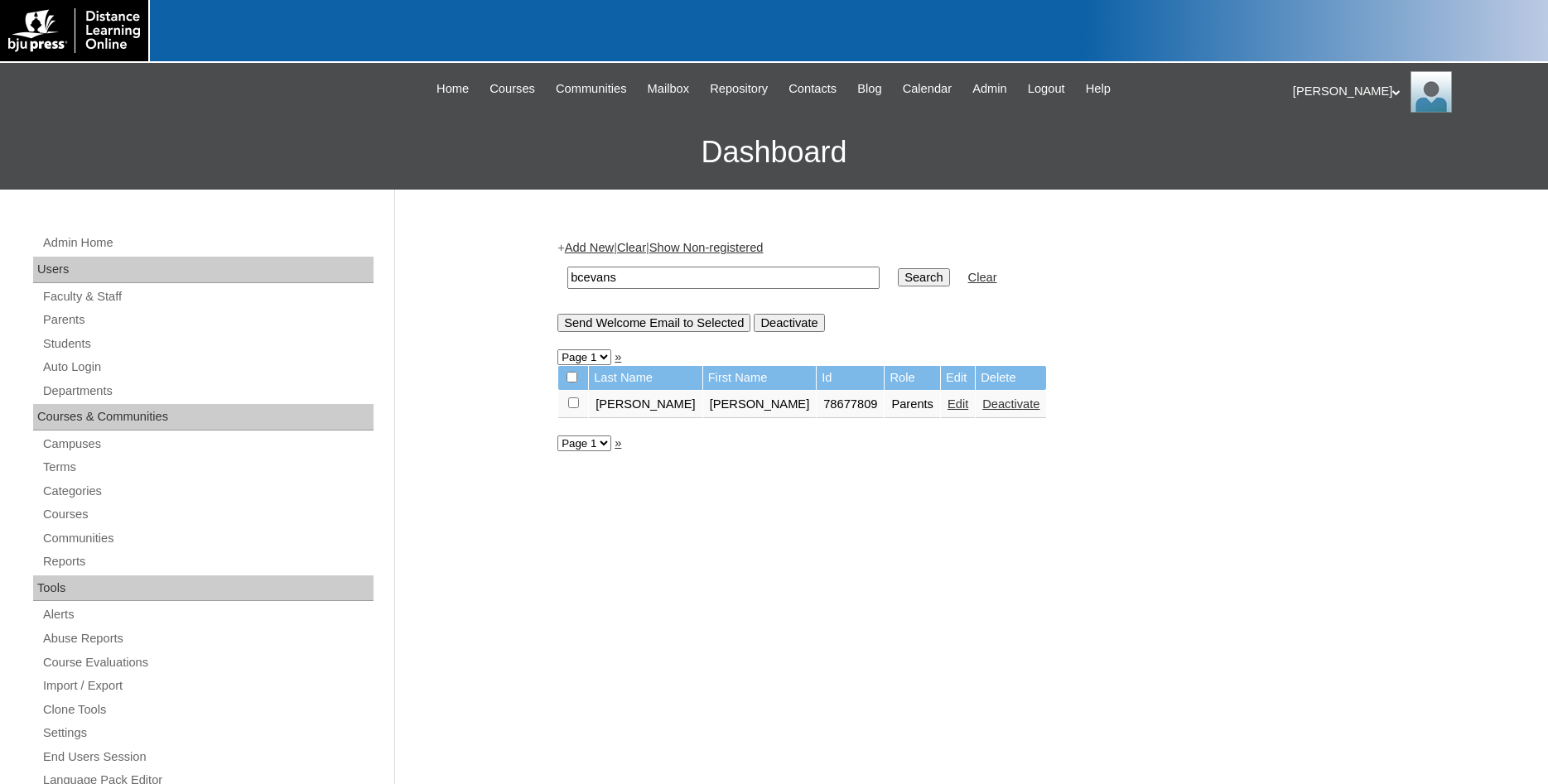
click at [947, 411] on link "Edit" at bounding box center [958, 404] width 21 height 13
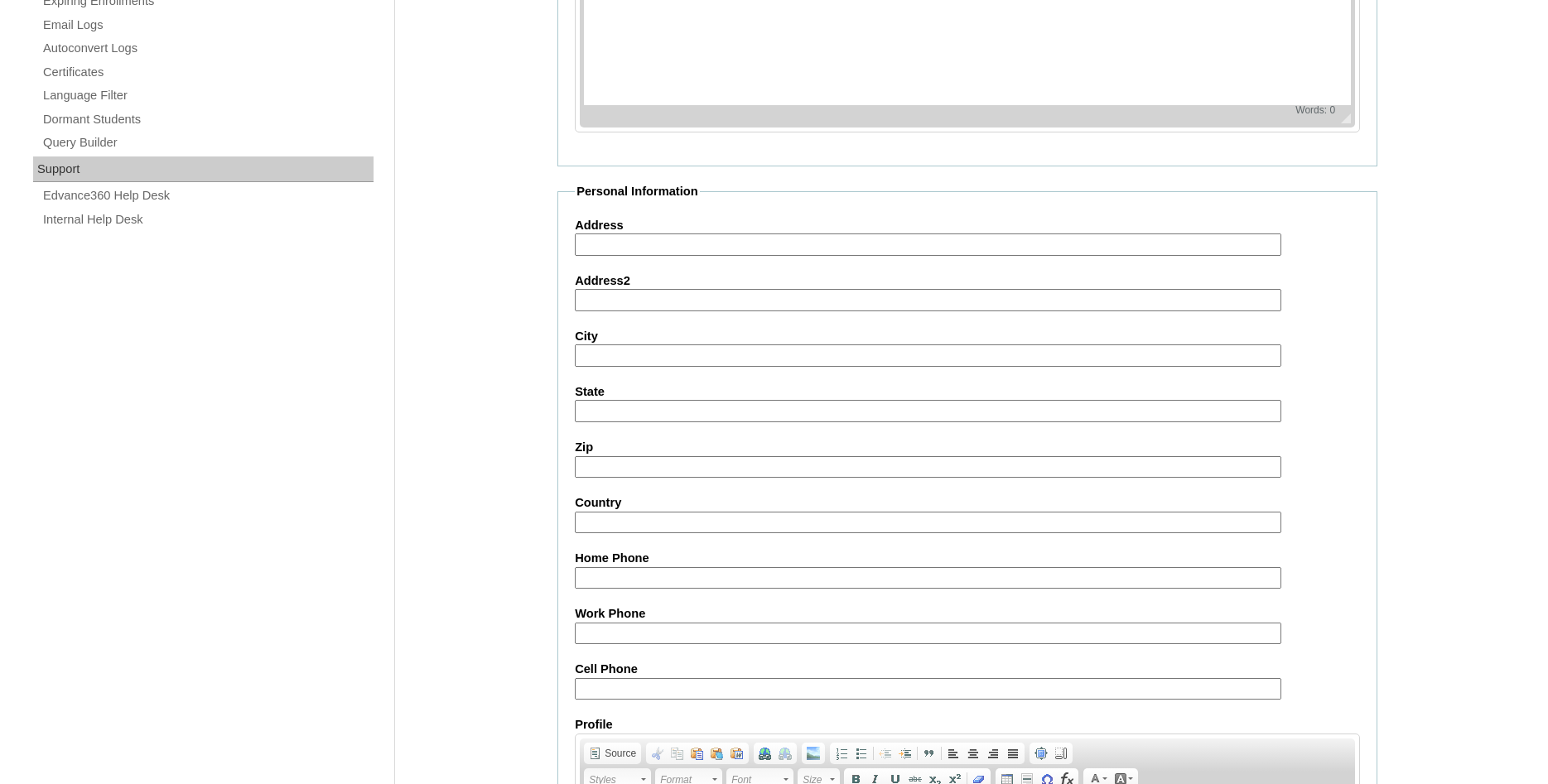
scroll to position [1400, 0]
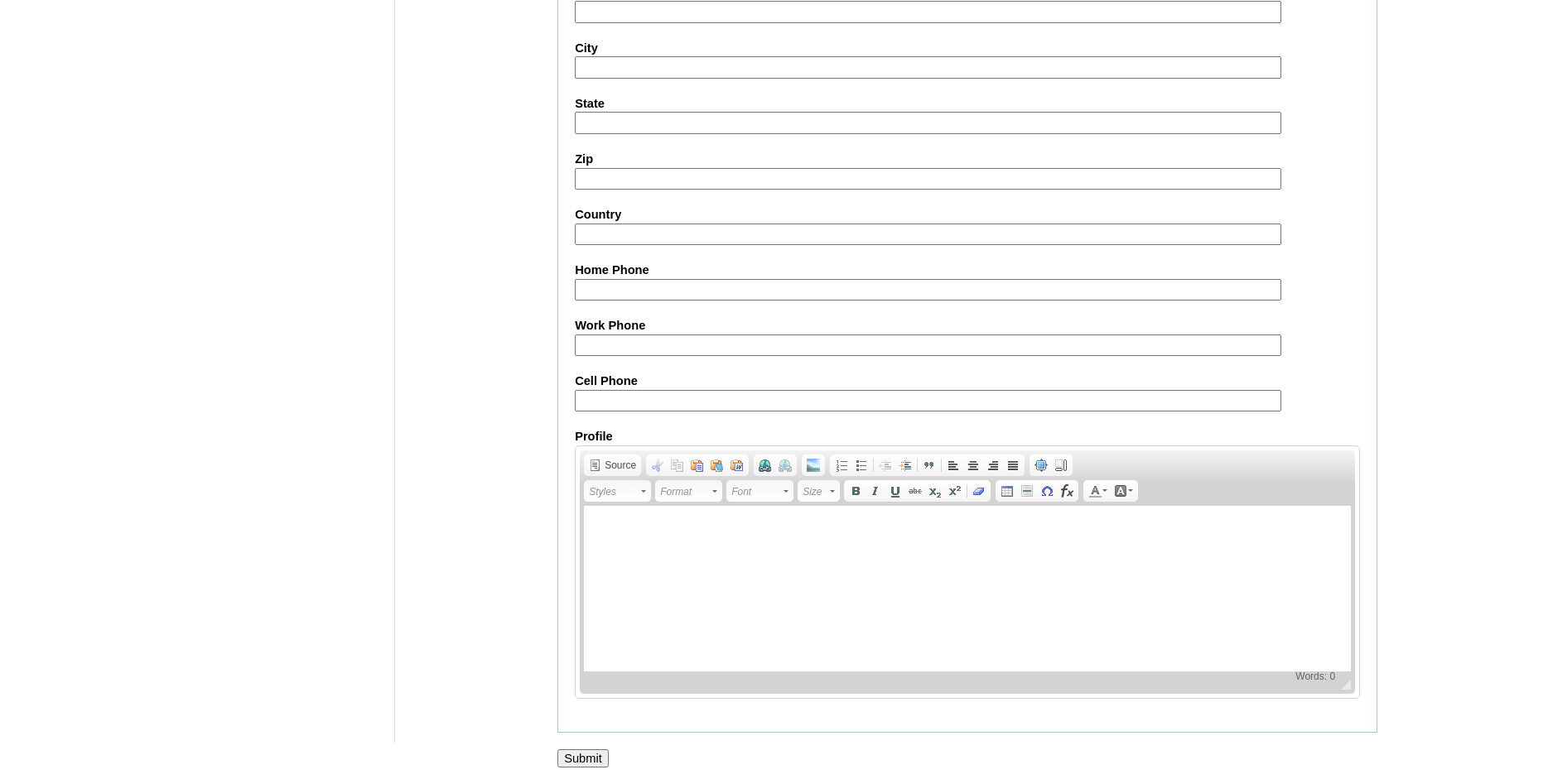
click at [590, 750] on input "Submit" at bounding box center [583, 758] width 51 height 18
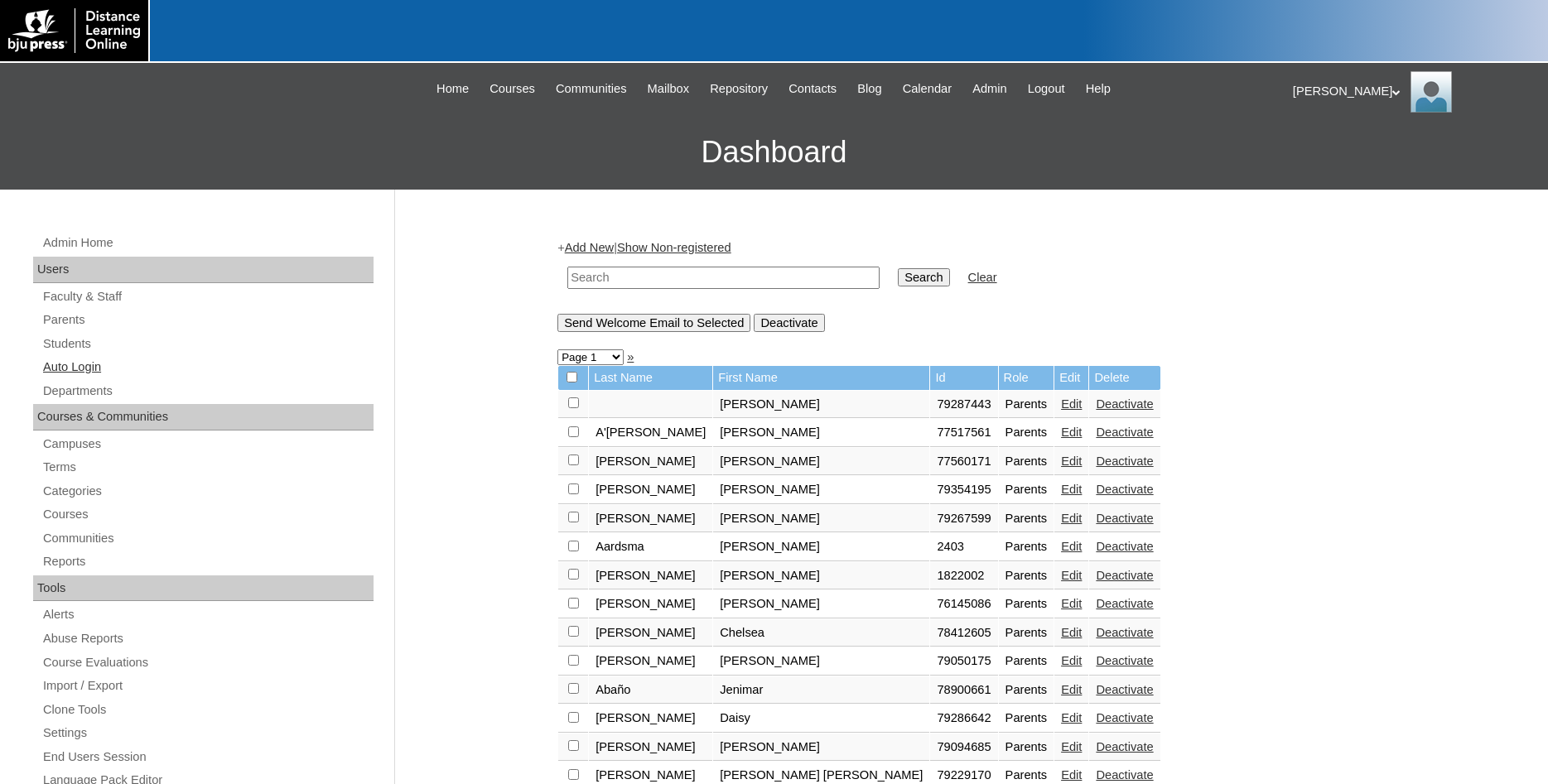
click at [71, 371] on link "Auto Login" at bounding box center [207, 368] width 333 height 21
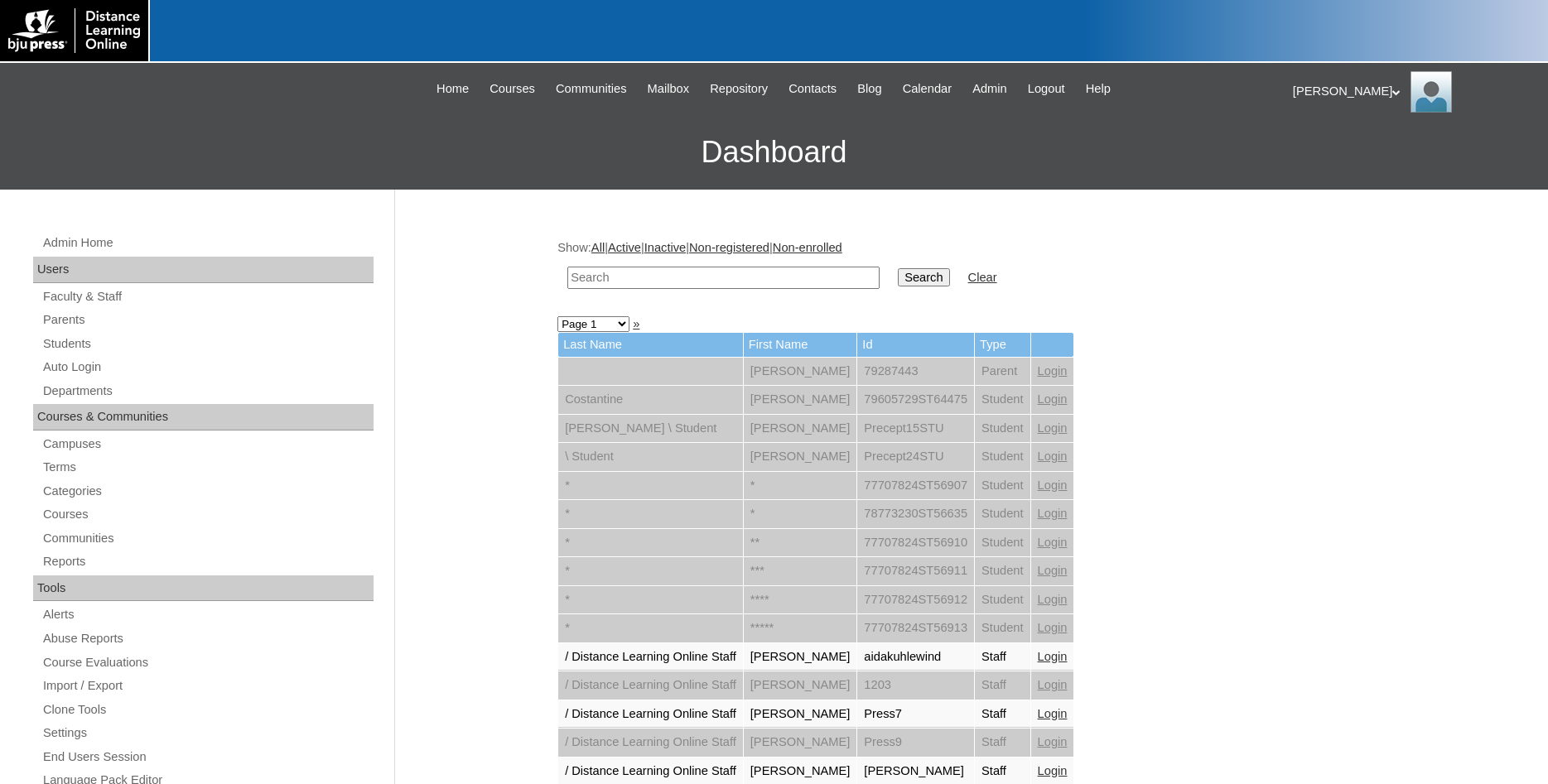
paste input "bcevans"
type input "bcevans"
click at [898, 272] on input "Search" at bounding box center [924, 277] width 51 height 18
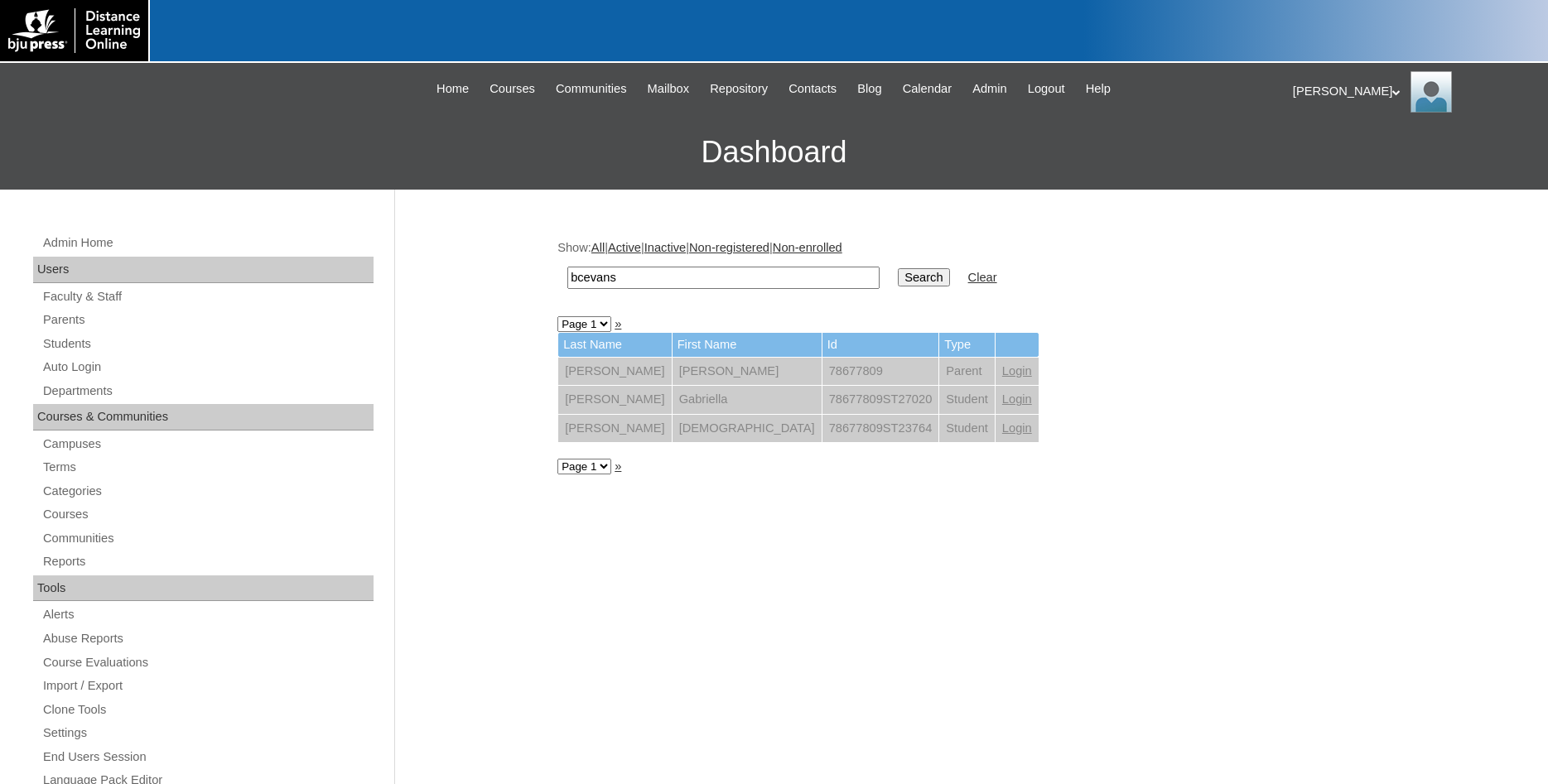
click at [1003, 372] on link "Login" at bounding box center [1017, 371] width 30 height 13
